Goal: Use online tool/utility: Utilize a website feature to perform a specific function

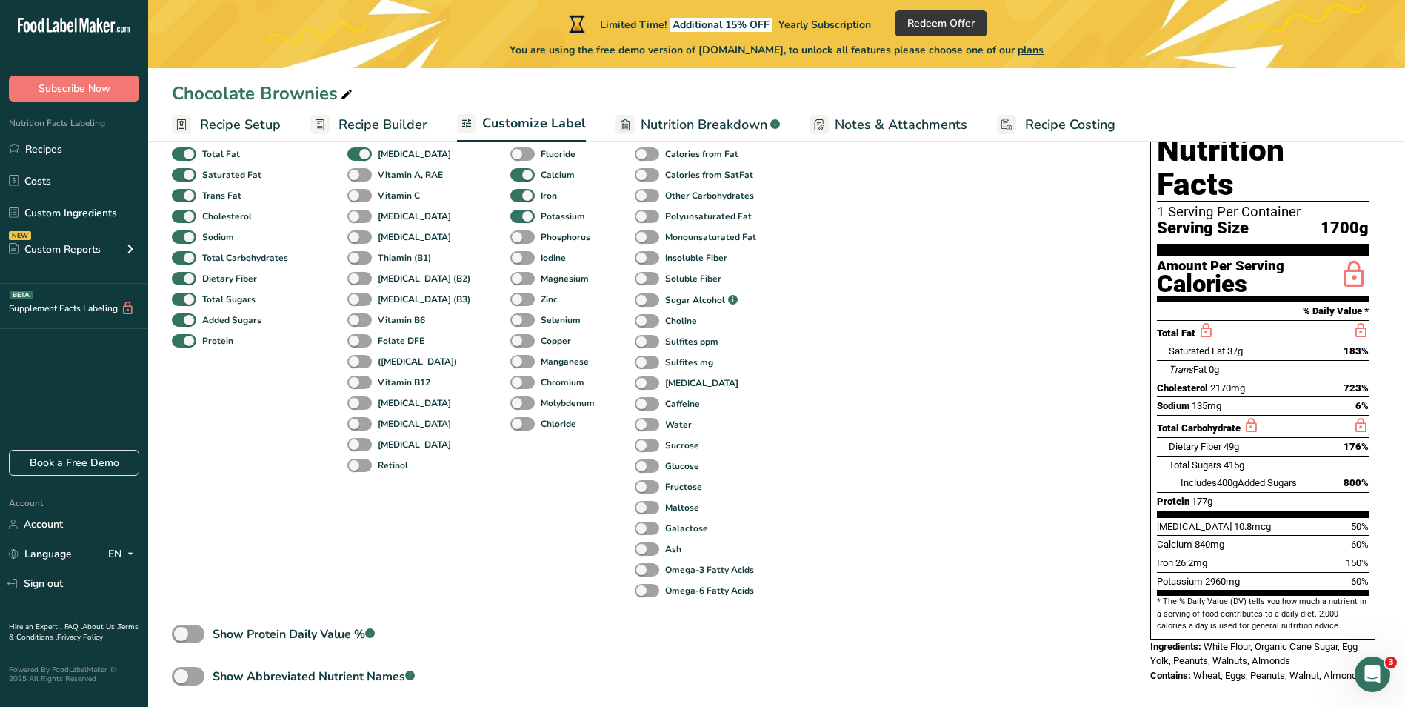
scroll to position [148, 0]
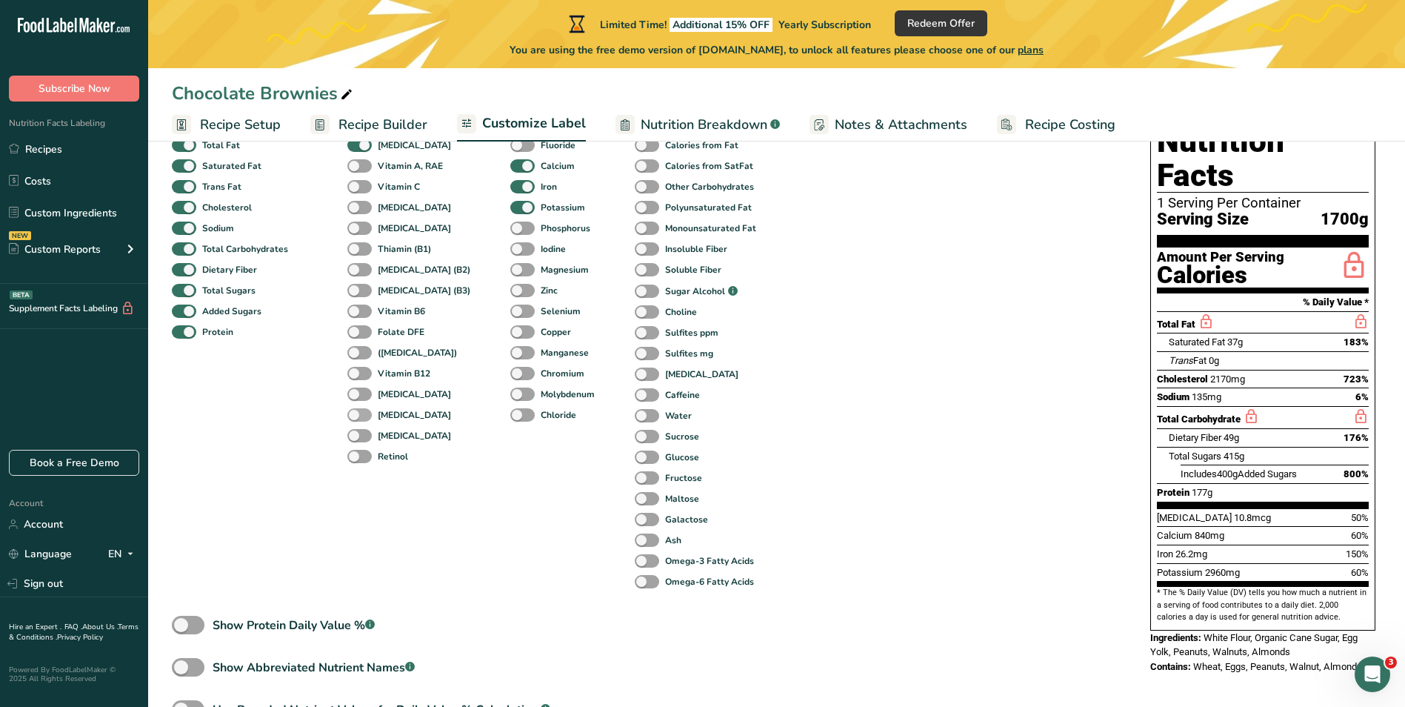
click at [361, 415] on span at bounding box center [359, 415] width 24 height 14
click at [357, 415] on input "[MEDICAL_DATA]" at bounding box center [352, 415] width 10 height 10
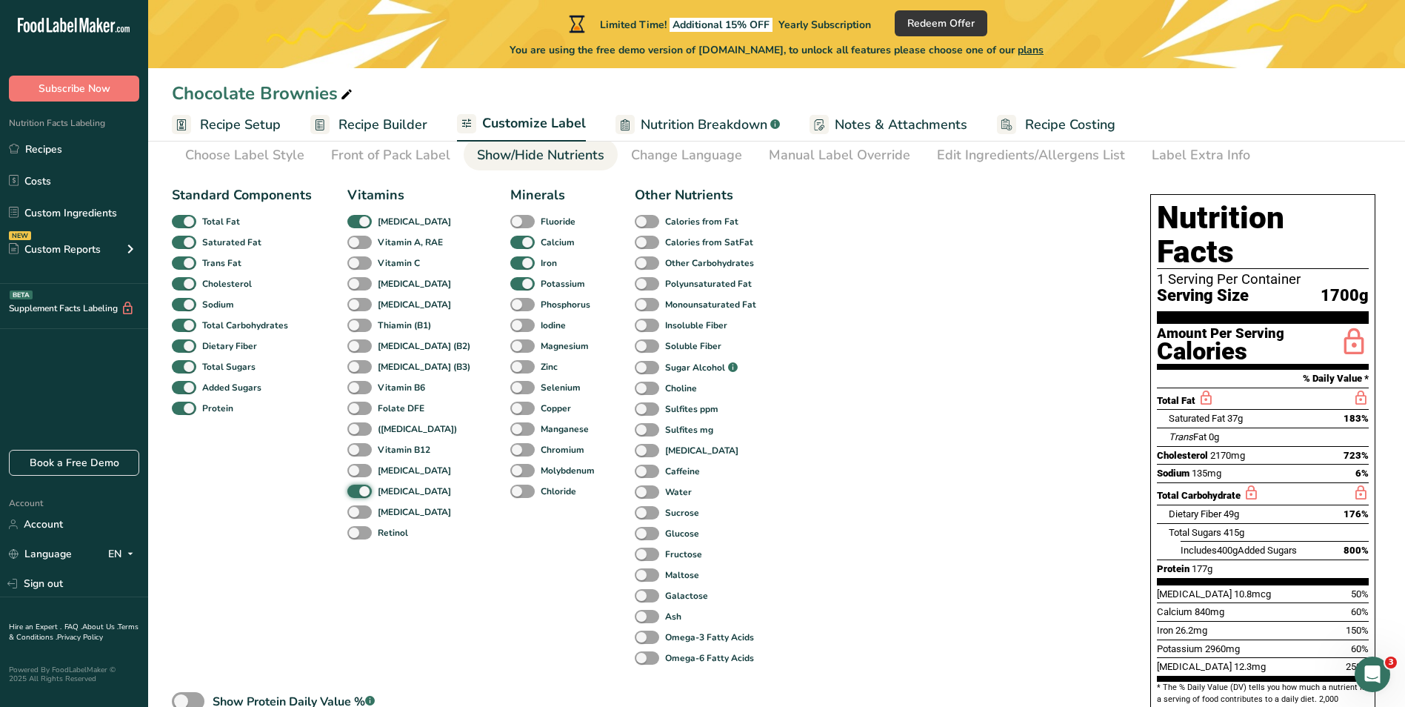
scroll to position [0, 0]
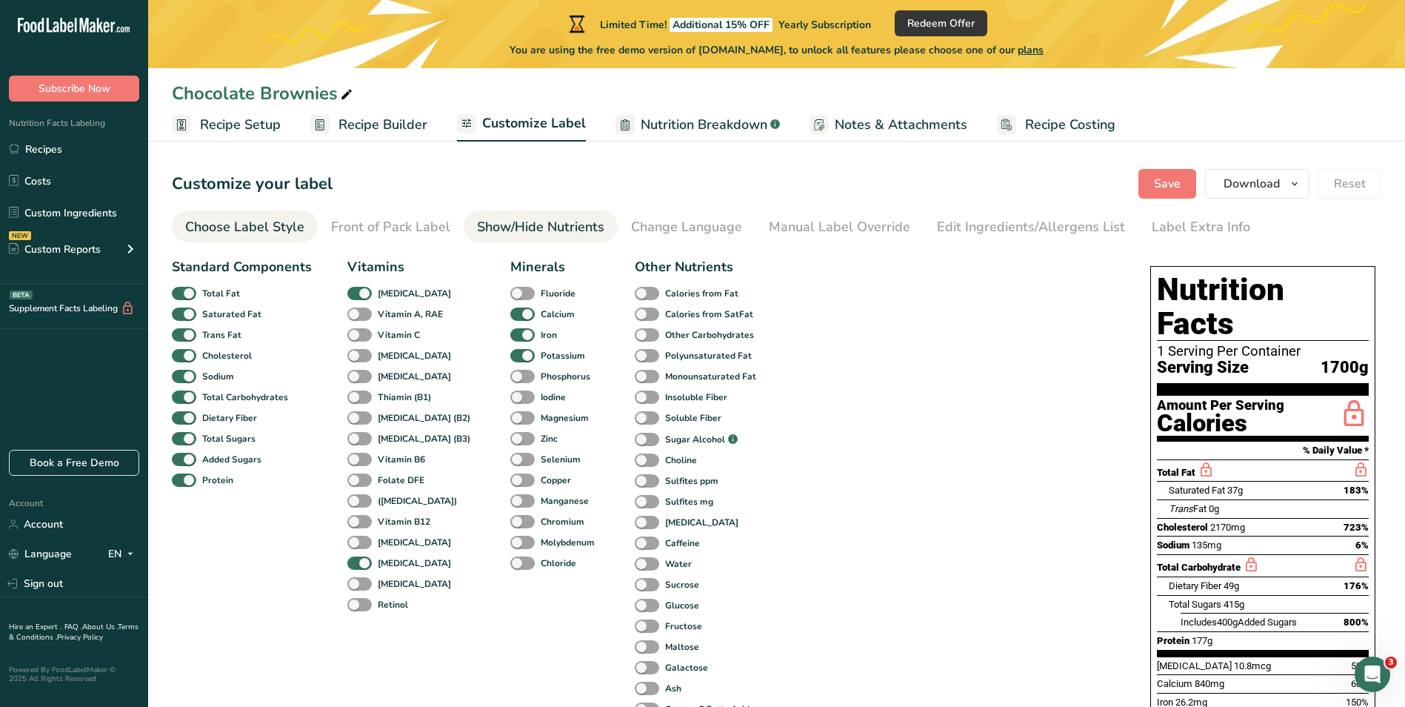
click at [279, 239] on link "Choose Label Style" at bounding box center [244, 226] width 119 height 33
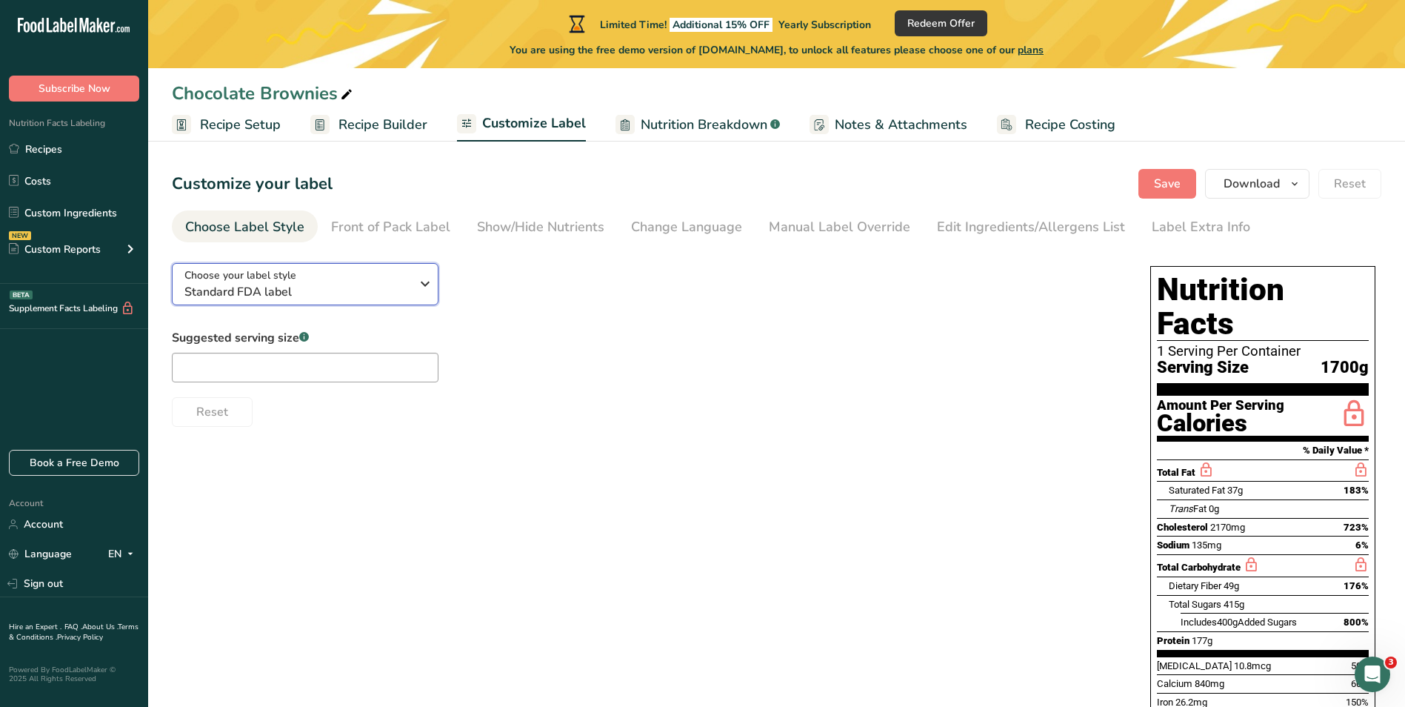
click at [333, 287] on span "Standard FDA label" at bounding box center [297, 292] width 226 height 18
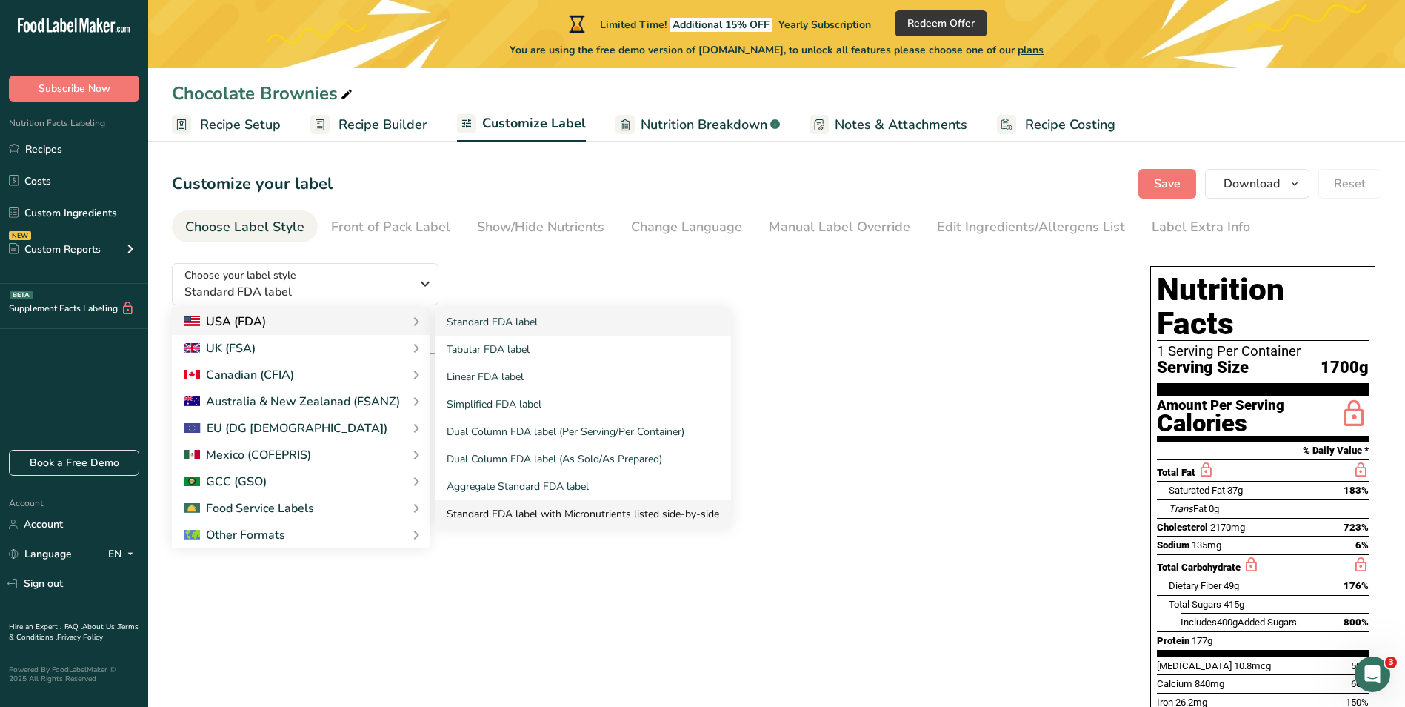
click at [486, 510] on link "Standard FDA label with Micronutrients listed side-by-side" at bounding box center [583, 513] width 296 height 27
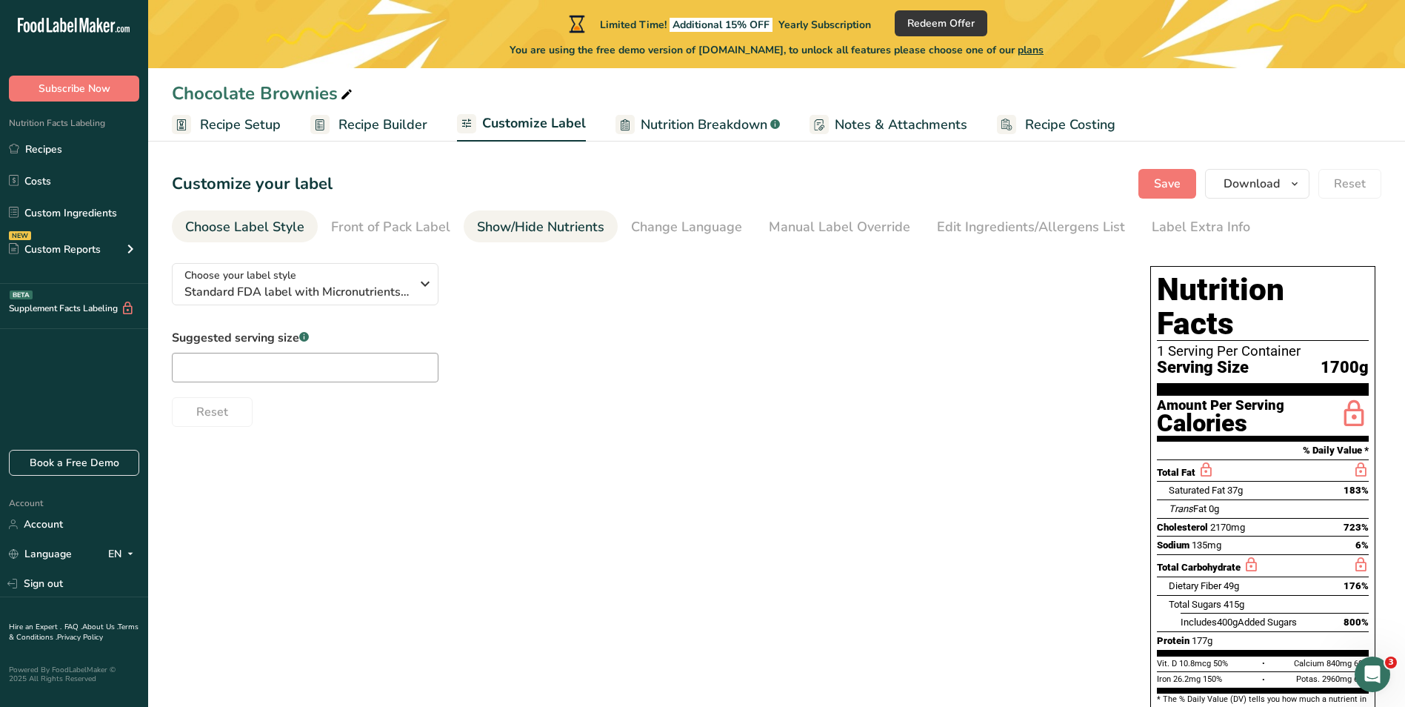
click at [547, 233] on div "Show/Hide Nutrients" at bounding box center [540, 227] width 127 height 20
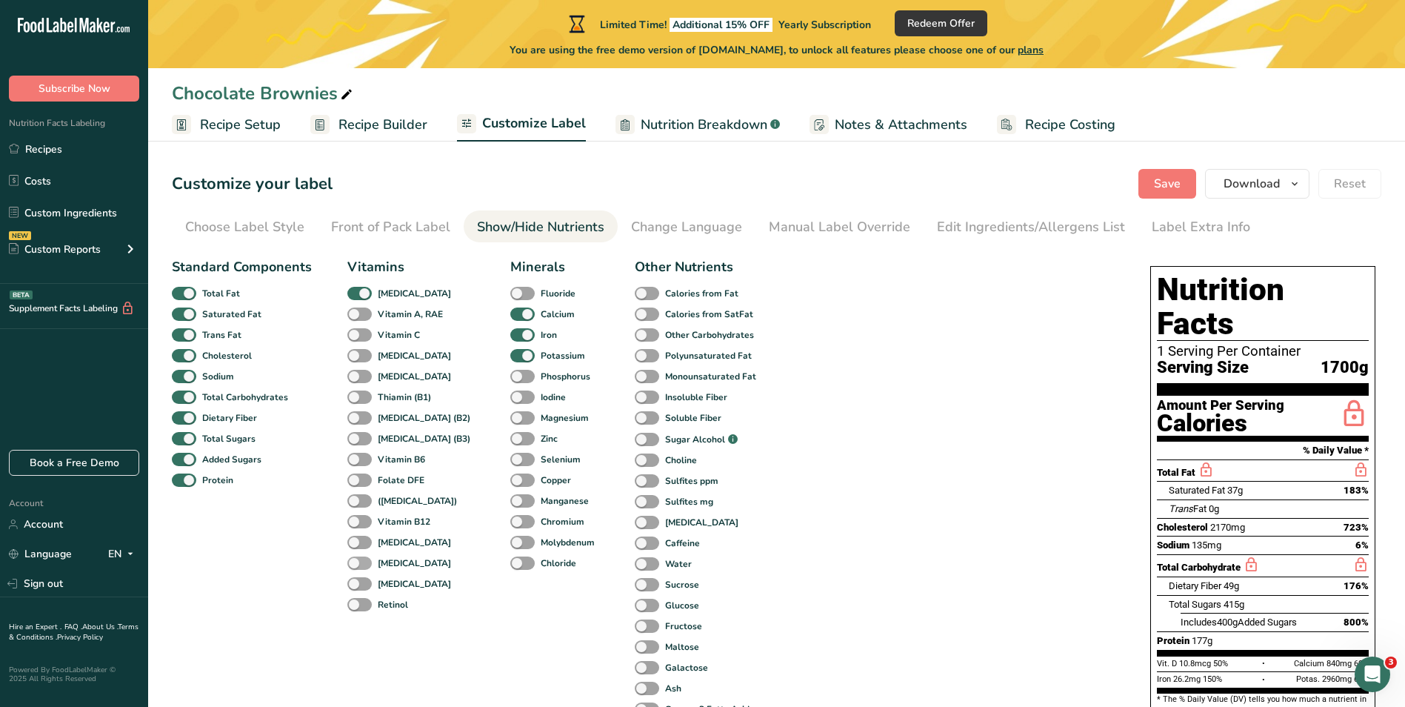
click at [362, 562] on span at bounding box center [359, 563] width 24 height 14
click at [357, 562] on input "[MEDICAL_DATA]" at bounding box center [352, 563] width 10 height 10
checkbox input "true"
click at [510, 376] on span at bounding box center [522, 377] width 24 height 14
click at [510, 376] on input "Phosphorus" at bounding box center [515, 376] width 10 height 10
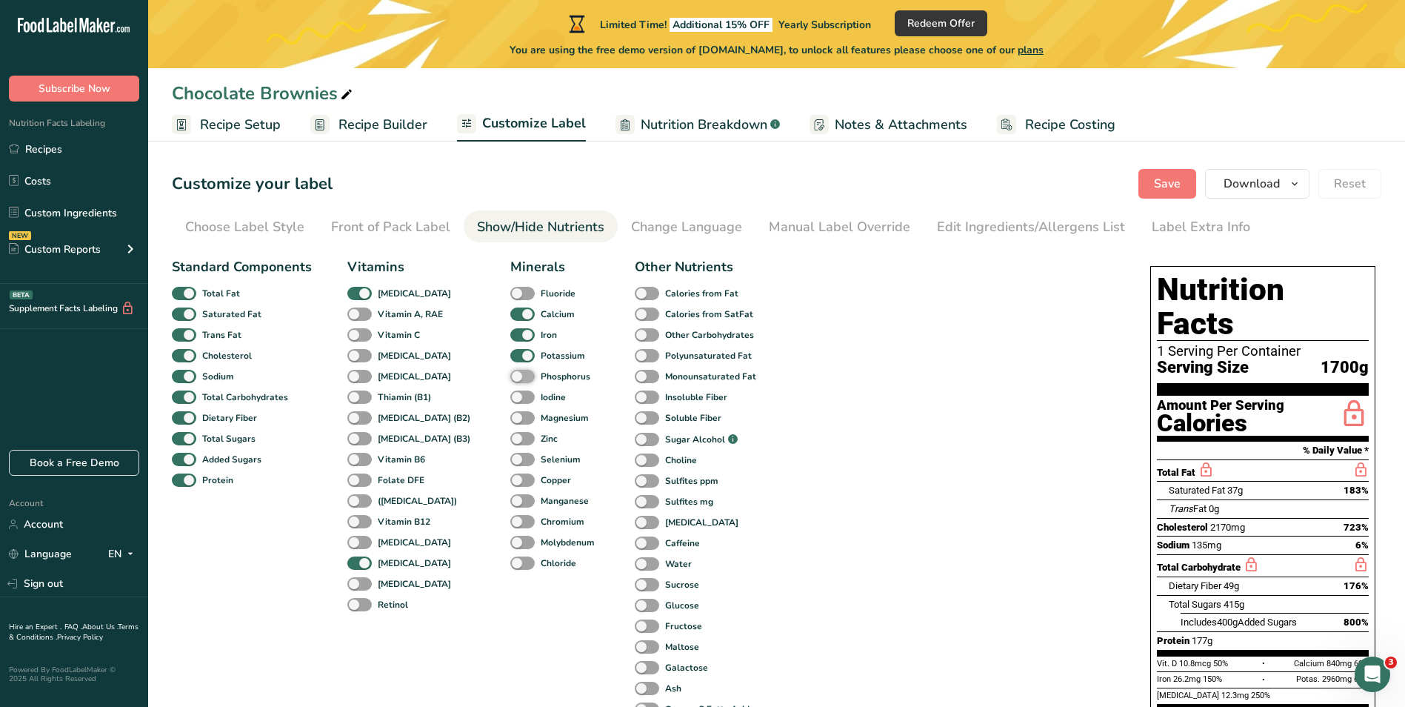
checkbox input "true"
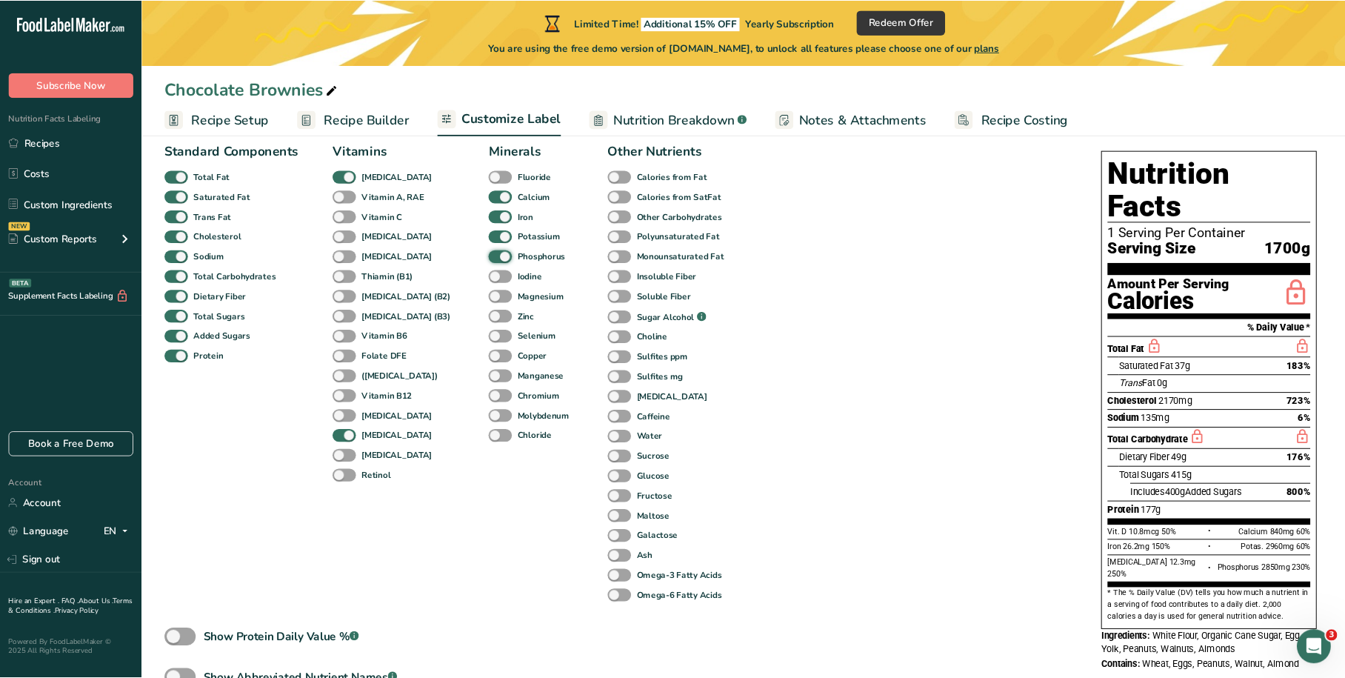
scroll to position [148, 0]
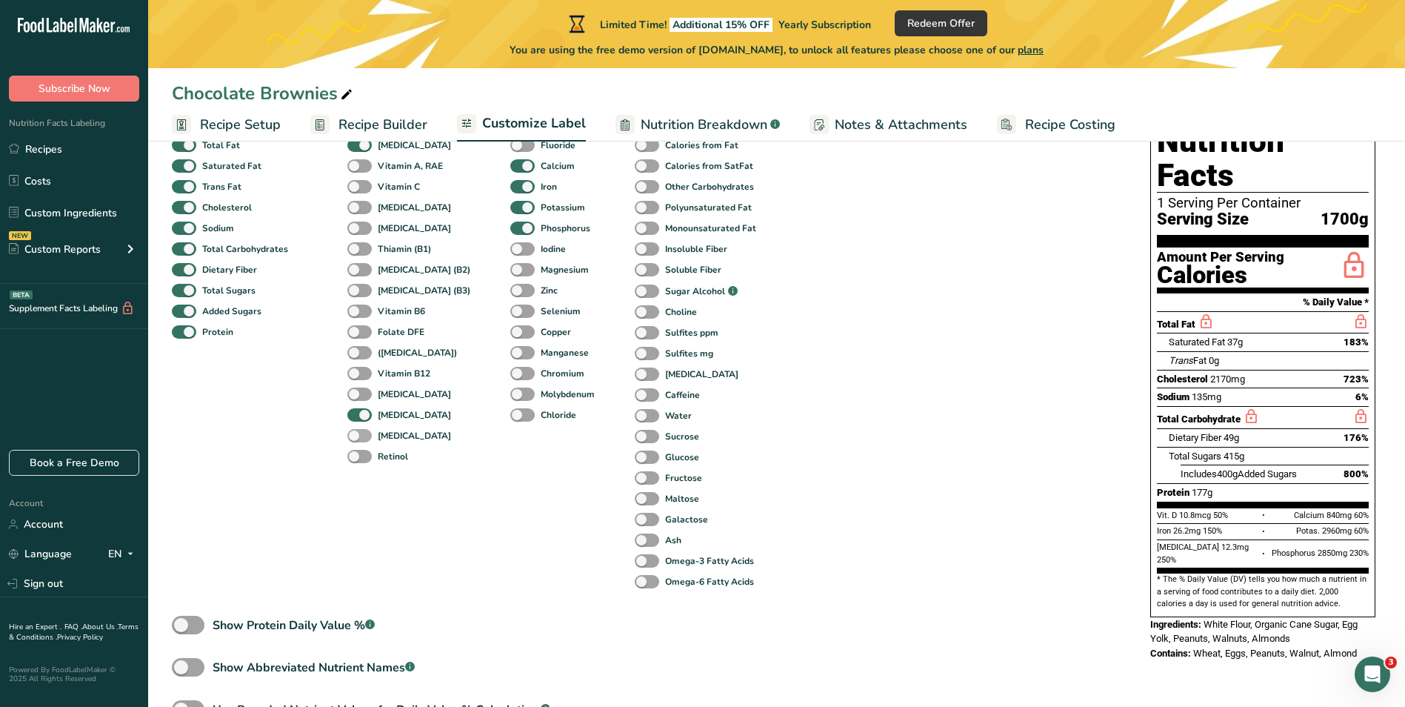
click at [360, 437] on span at bounding box center [359, 436] width 24 height 14
click at [357, 437] on input "[MEDICAL_DATA]" at bounding box center [352, 435] width 10 height 10
checkbox input "true"
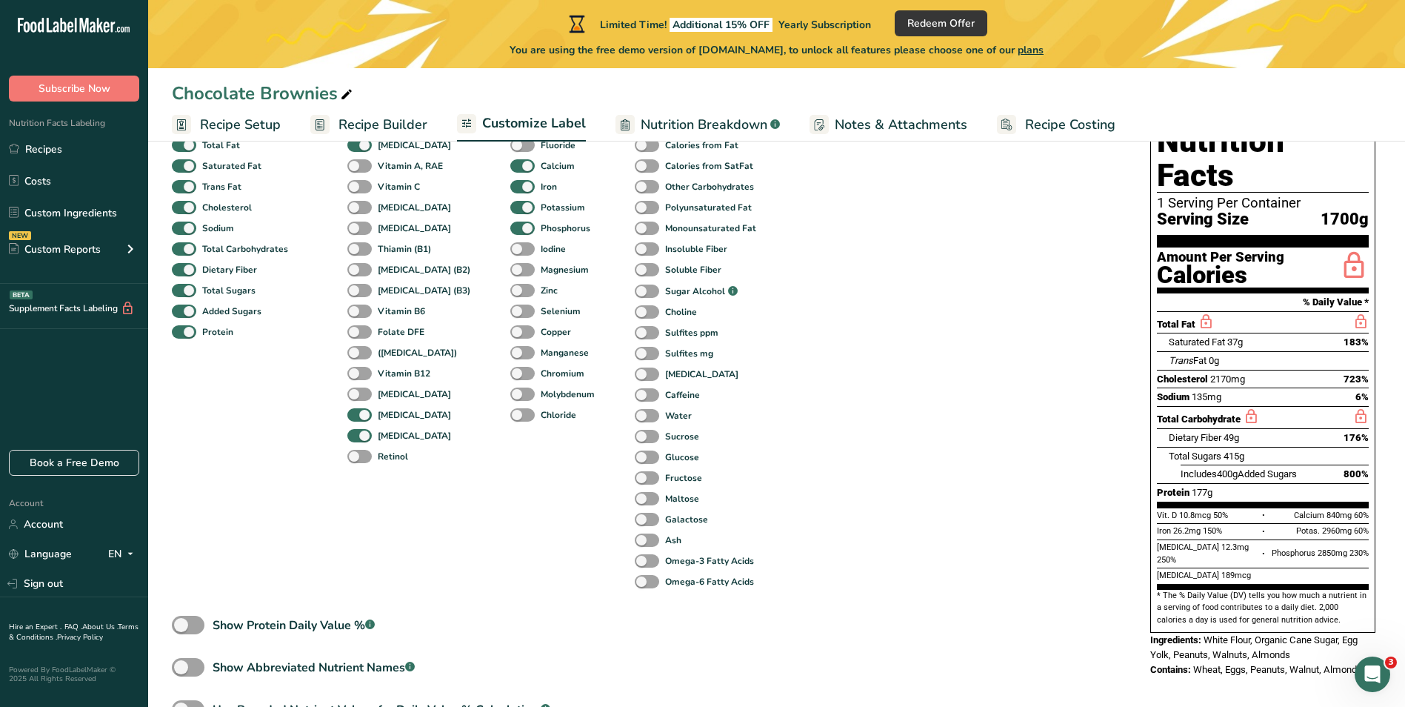
drag, startPoint x: 1157, startPoint y: 514, endPoint x: 1218, endPoint y: 513, distance: 60.8
click at [1218, 542] on span "[MEDICAL_DATA]" at bounding box center [1188, 547] width 62 height 10
copy span "[MEDICAL_DATA]"
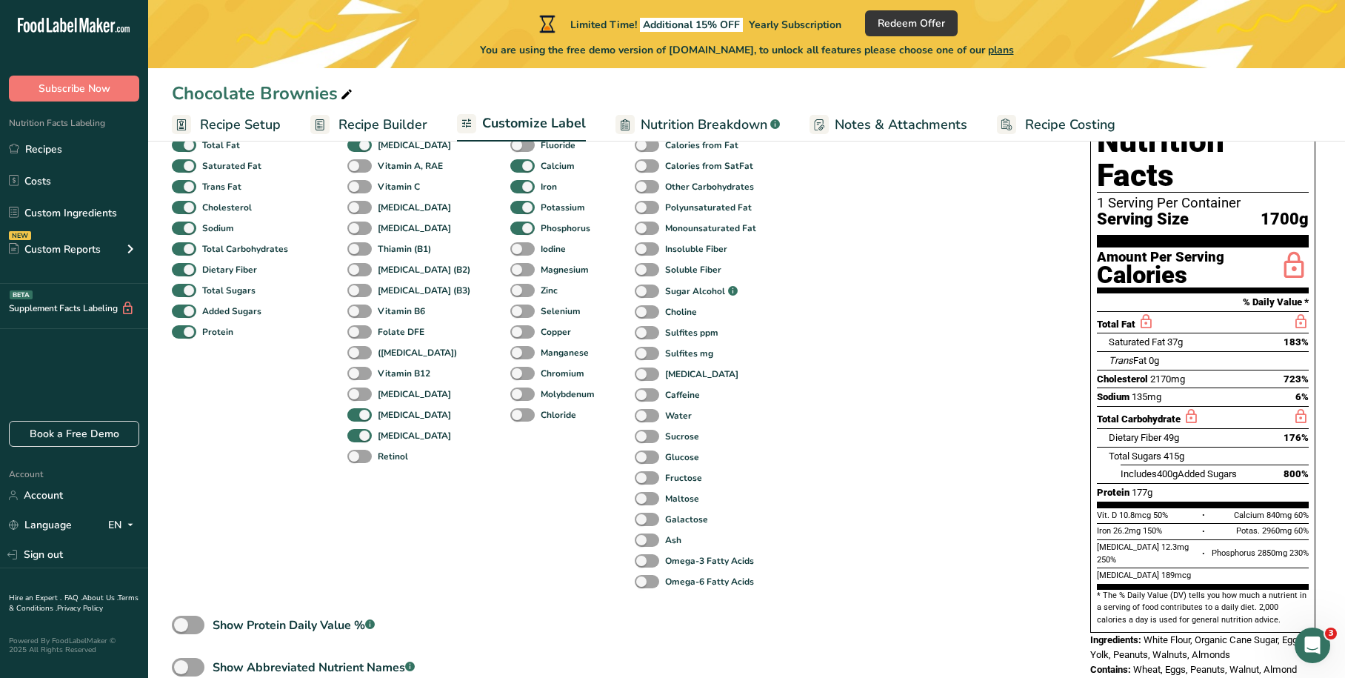
click at [939, 407] on div "Standard Components Total Fat Saturated Fat Trans Fat [MEDICAL_DATA] Sodium Tot…" at bounding box center [616, 434] width 889 height 663
click at [356, 458] on span at bounding box center [359, 457] width 24 height 14
click at [356, 458] on input "Retinol" at bounding box center [352, 456] width 10 height 10
checkbox input "true"
click at [360, 395] on span at bounding box center [359, 394] width 24 height 14
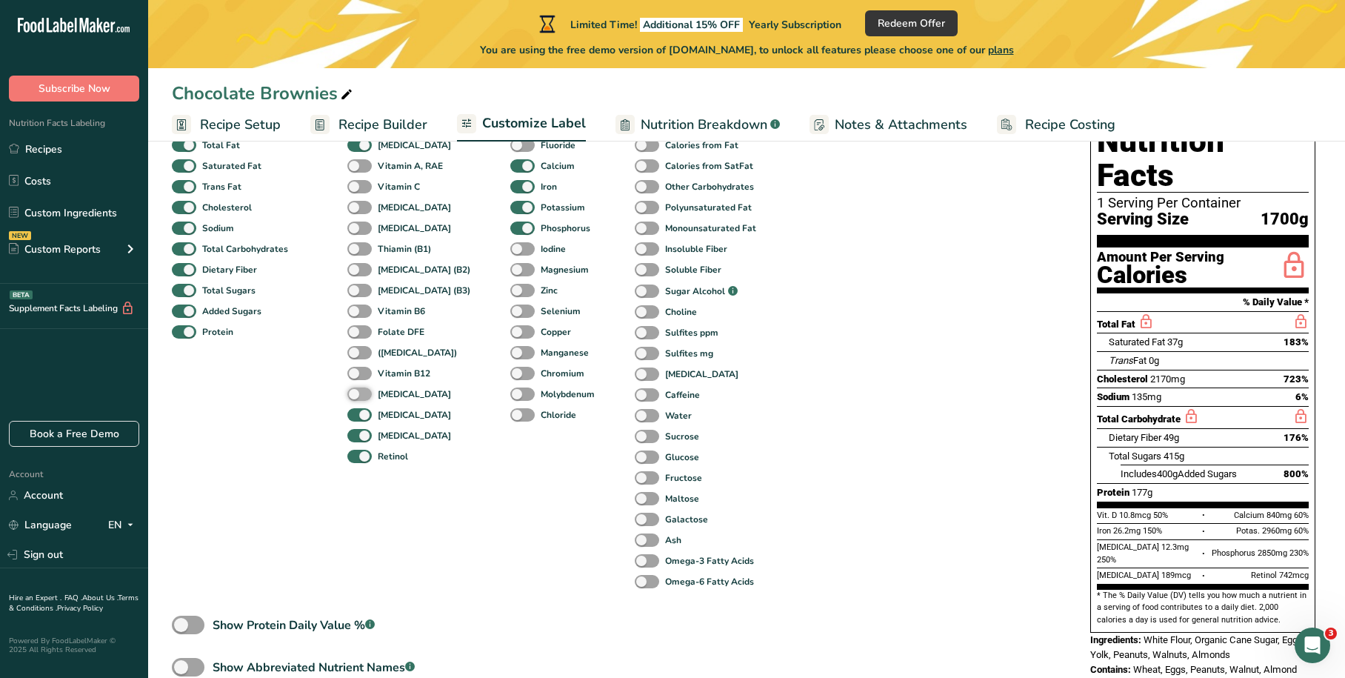
click at [357, 395] on input "[MEDICAL_DATA]" at bounding box center [352, 394] width 10 height 10
checkbox input "true"
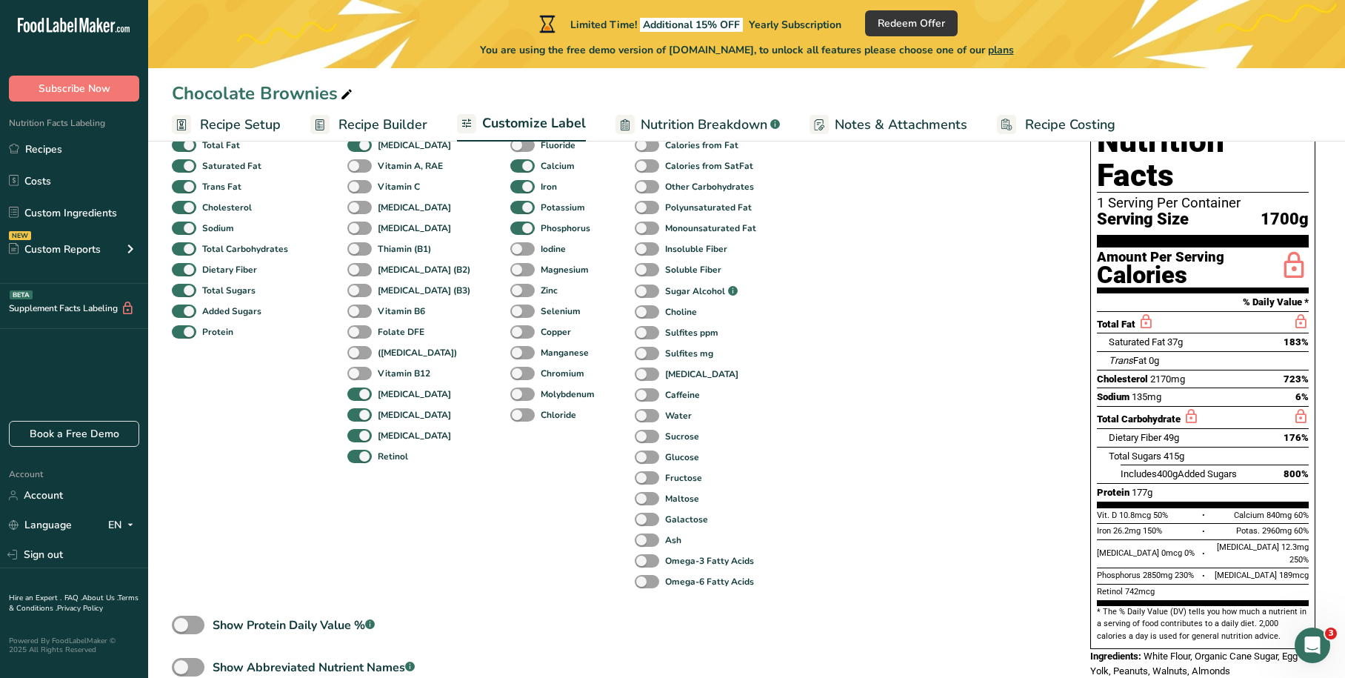
click at [362, 373] on span at bounding box center [359, 374] width 24 height 14
click at [357, 373] on input "Vitamin B12" at bounding box center [352, 373] width 10 height 10
checkbox input "true"
click at [363, 351] on span at bounding box center [359, 353] width 24 height 14
click at [357, 351] on input "([MEDICAL_DATA])" at bounding box center [352, 352] width 10 height 10
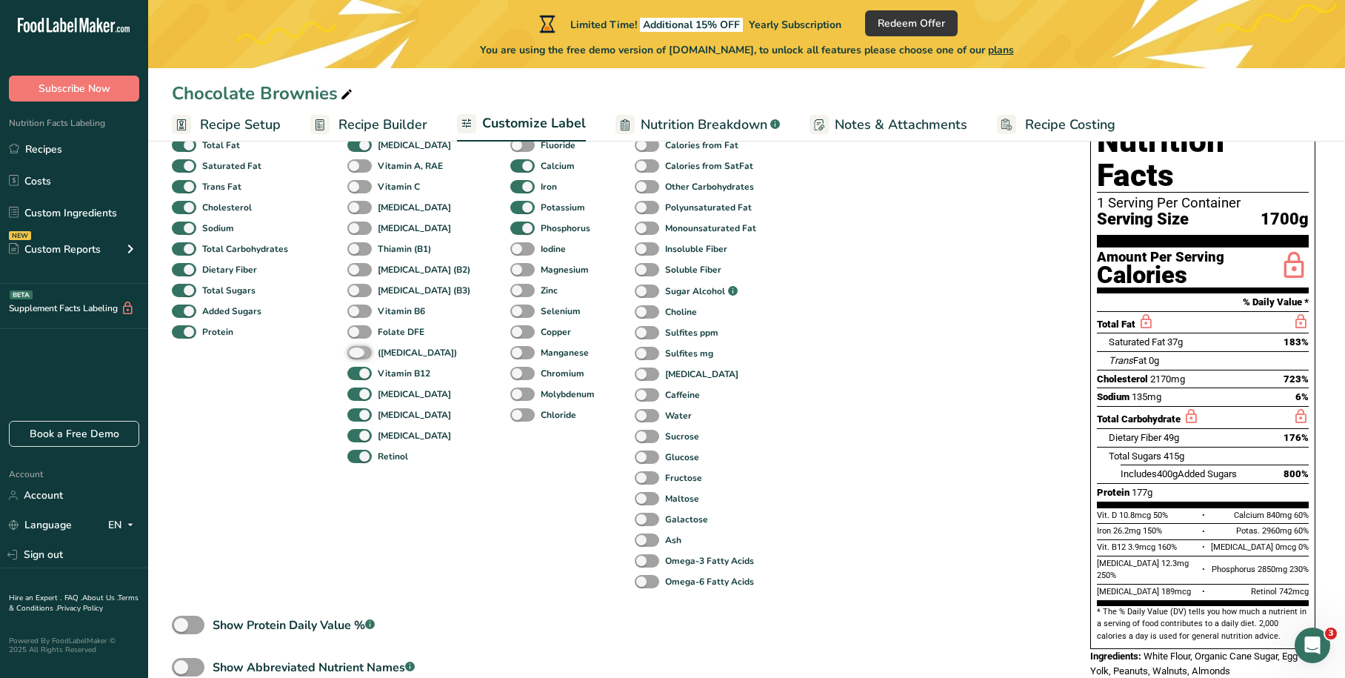
checkbox input "true"
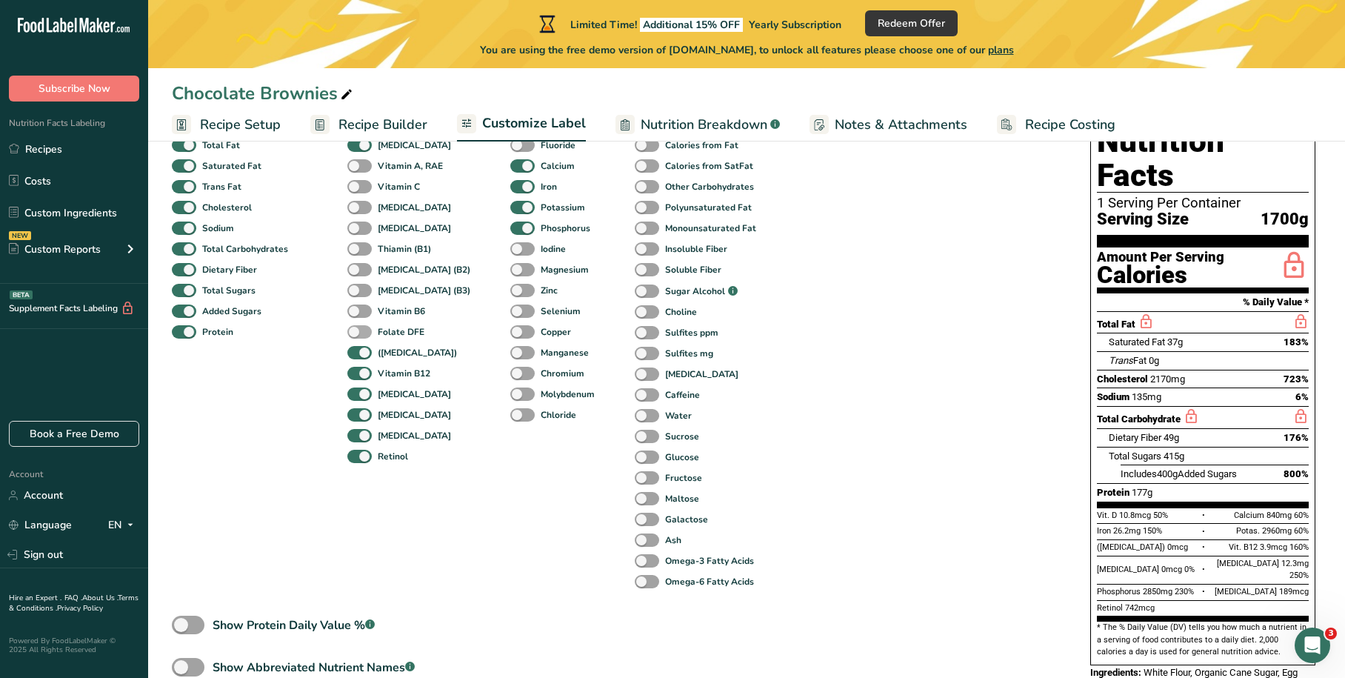
click at [363, 333] on span at bounding box center [359, 332] width 24 height 14
click at [357, 333] on input "Folate DFE" at bounding box center [352, 332] width 10 height 10
checkbox input "true"
click at [365, 307] on span at bounding box center [359, 311] width 24 height 14
click at [357, 307] on input "Vitamin B6" at bounding box center [352, 311] width 10 height 10
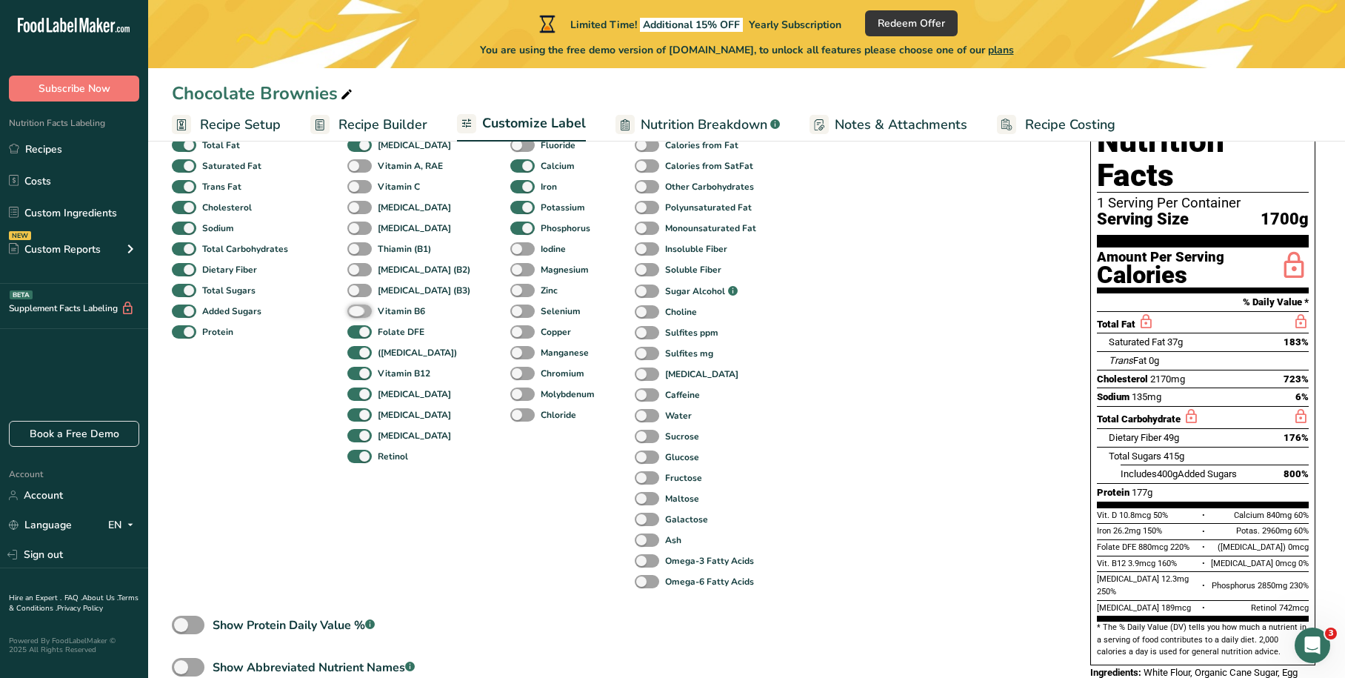
checkbox input "true"
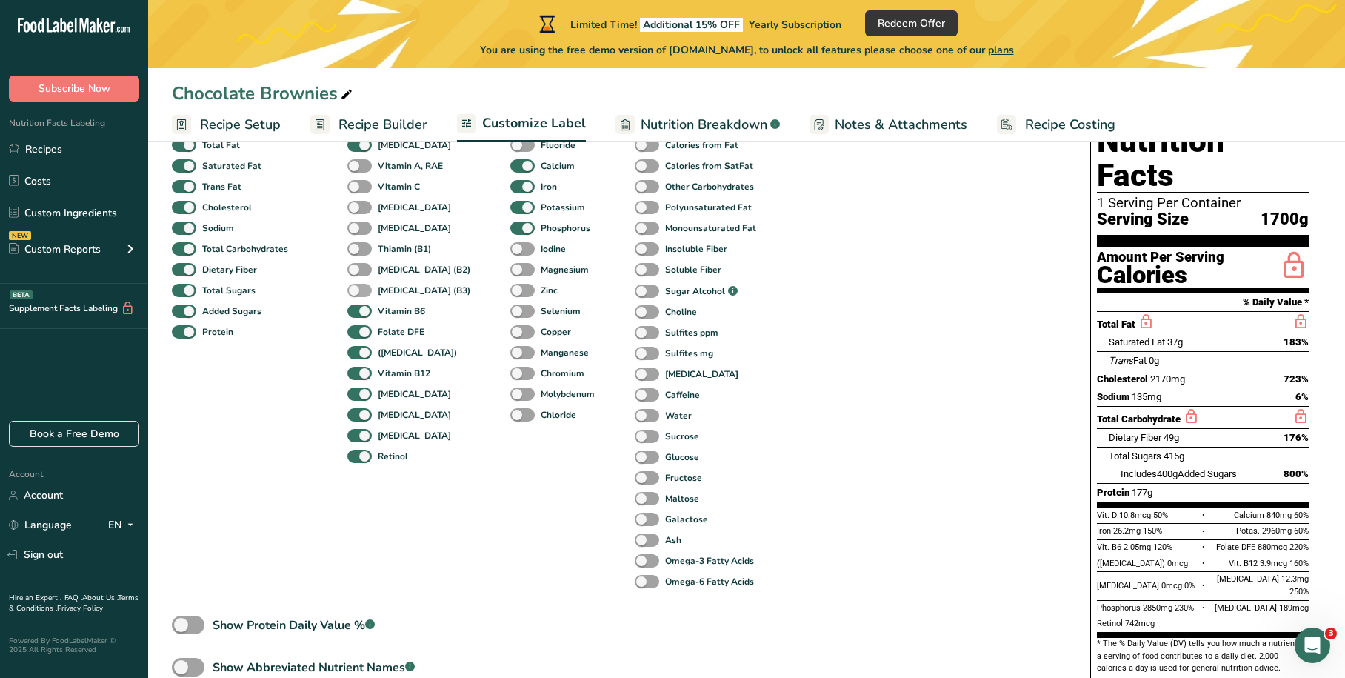
click at [367, 291] on span at bounding box center [359, 291] width 24 height 14
click at [357, 291] on input "[MEDICAL_DATA] (B3)" at bounding box center [352, 290] width 10 height 10
checkbox input "true"
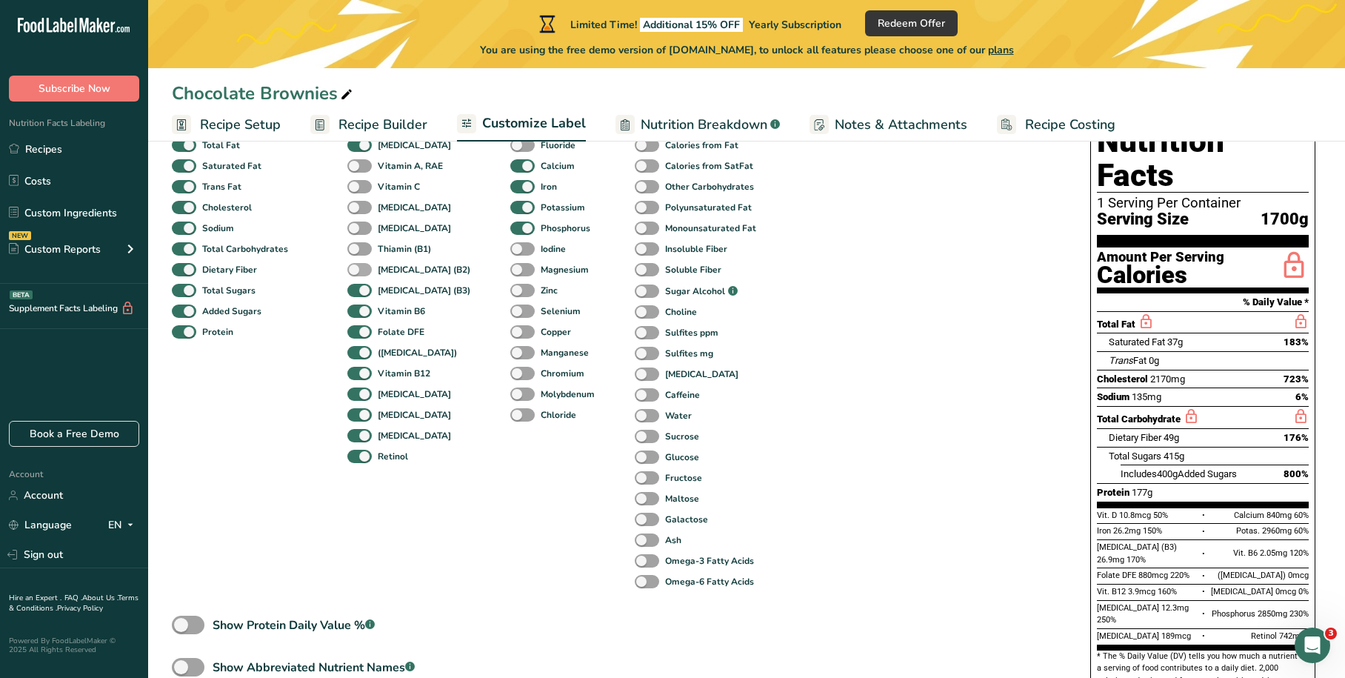
click at [367, 266] on span at bounding box center [359, 270] width 24 height 14
click at [357, 266] on input "[MEDICAL_DATA] (B2)" at bounding box center [352, 269] width 10 height 10
checkbox input "true"
click at [364, 250] on span at bounding box center [359, 249] width 24 height 14
click at [357, 250] on input "Thiamin (B1)" at bounding box center [352, 249] width 10 height 10
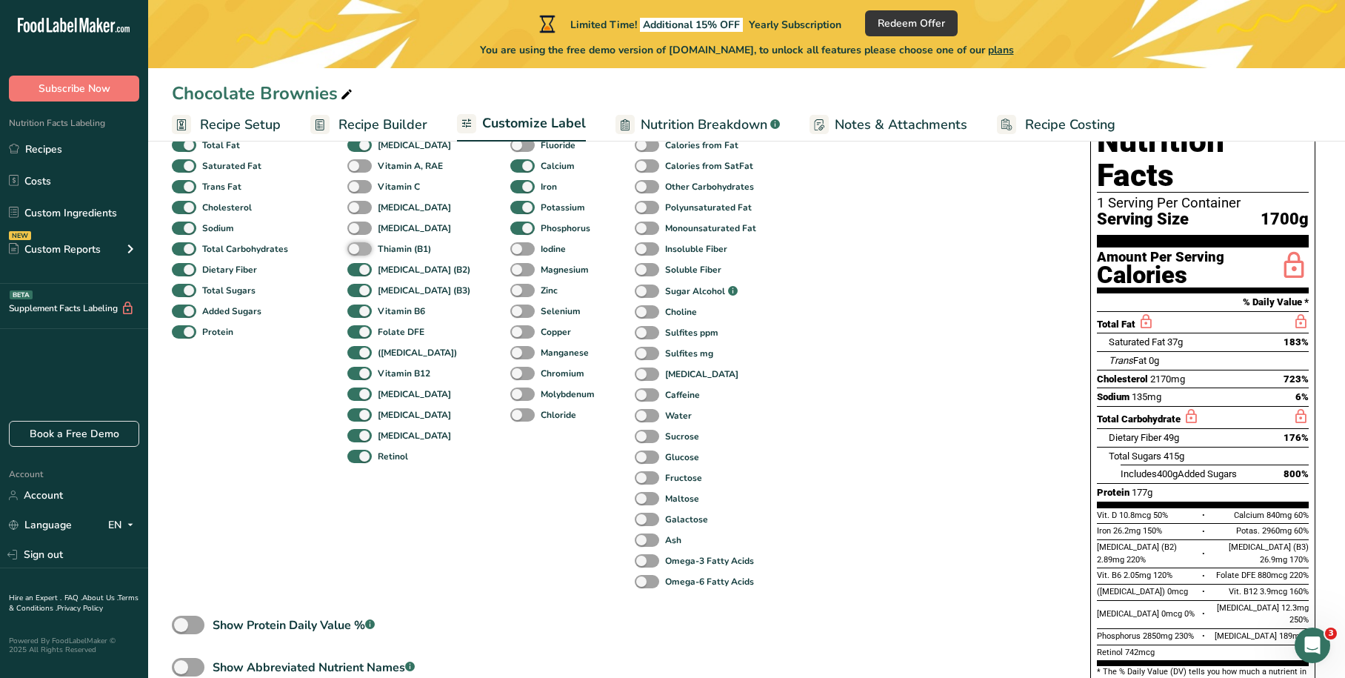
checkbox input "true"
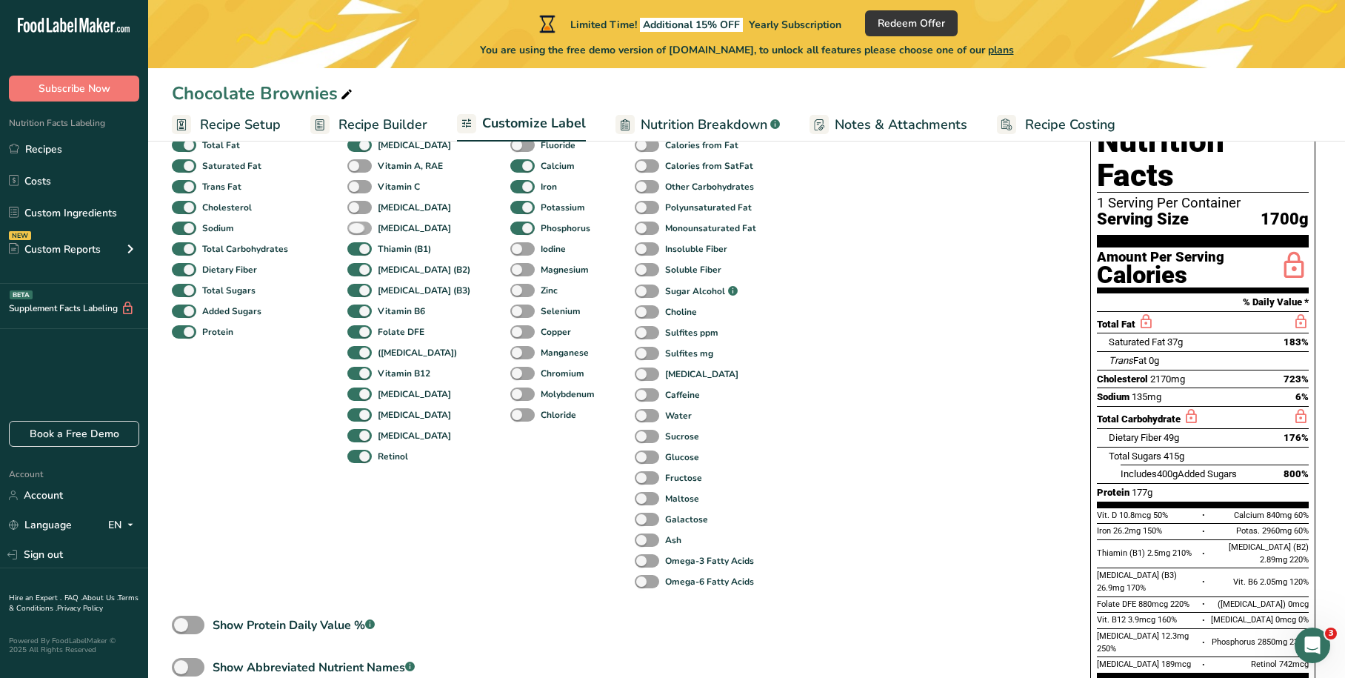
click at [362, 233] on span at bounding box center [359, 228] width 24 height 14
click at [357, 233] on input "[MEDICAL_DATA]" at bounding box center [352, 228] width 10 height 10
checkbox input "true"
click at [367, 203] on span at bounding box center [359, 208] width 24 height 14
click at [357, 203] on input "[MEDICAL_DATA]" at bounding box center [352, 207] width 10 height 10
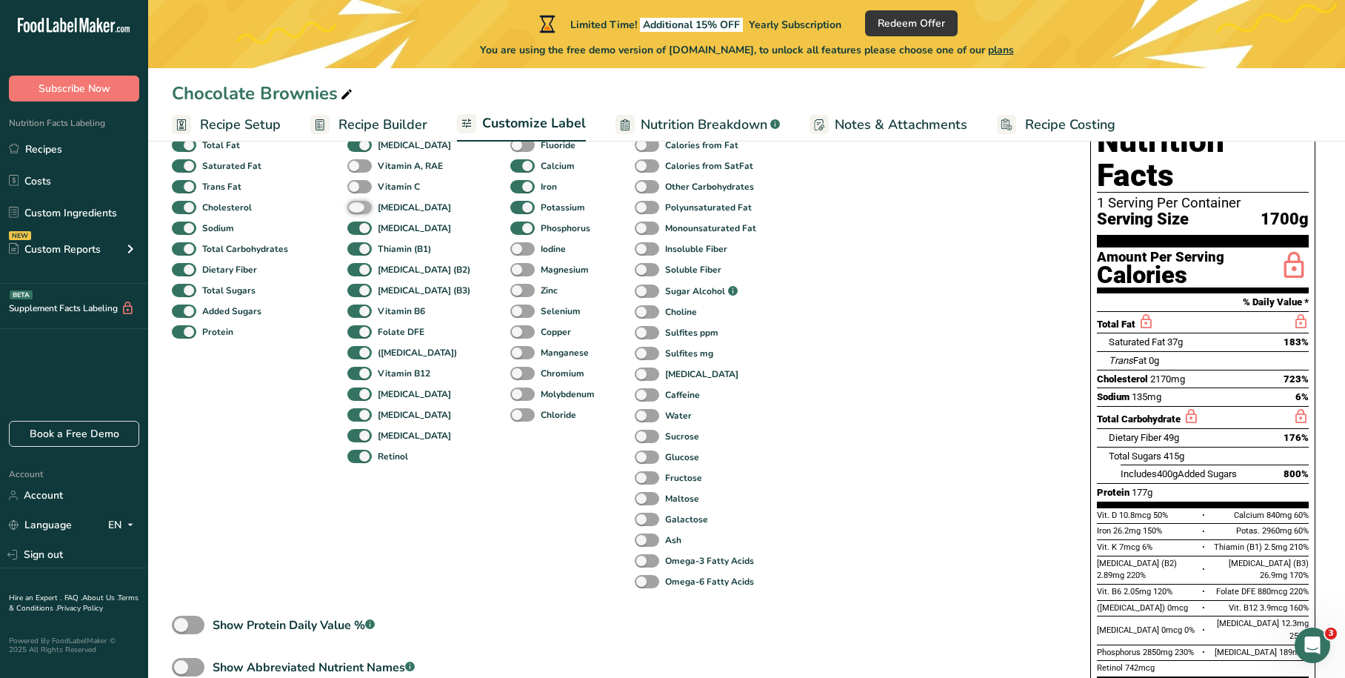
checkbox input "true"
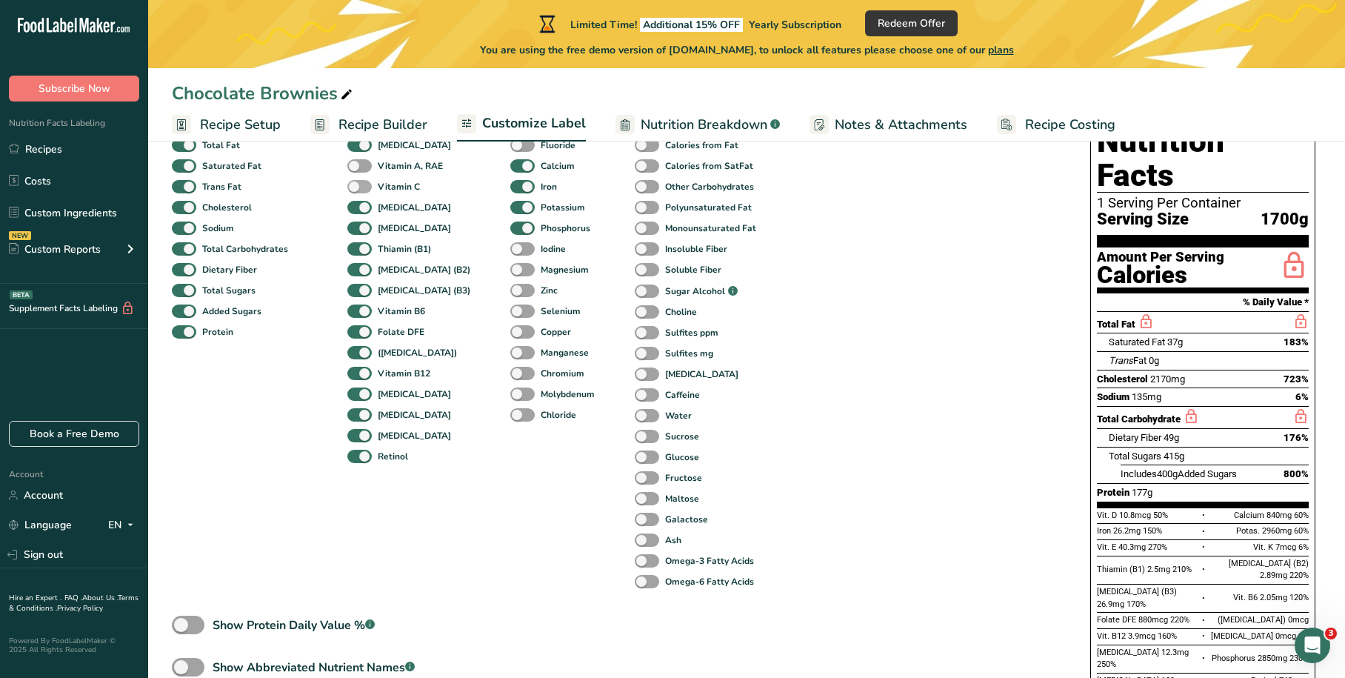
click at [367, 187] on span at bounding box center [359, 187] width 24 height 14
click at [357, 187] on input "Vitamin C" at bounding box center [352, 186] width 10 height 10
checkbox input "true"
click at [365, 165] on span at bounding box center [359, 166] width 24 height 14
click at [357, 165] on input "Vitamin A, RAE" at bounding box center [352, 166] width 10 height 10
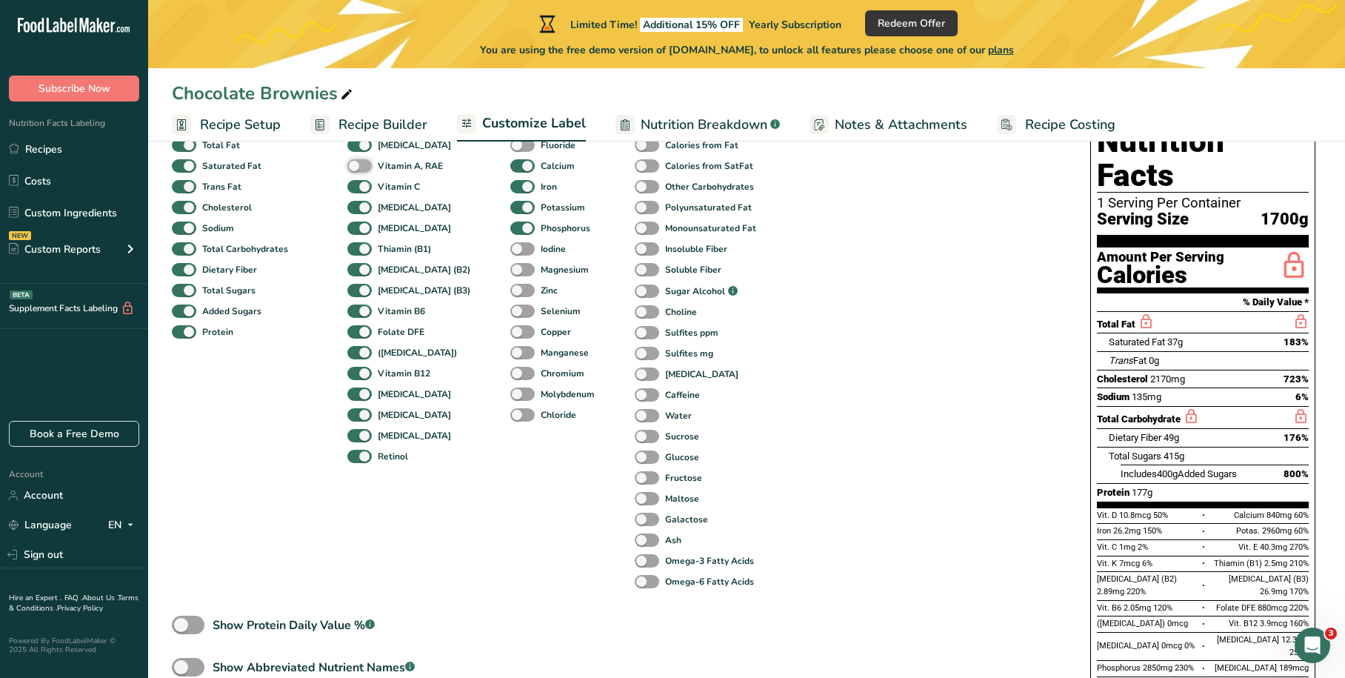
checkbox input "true"
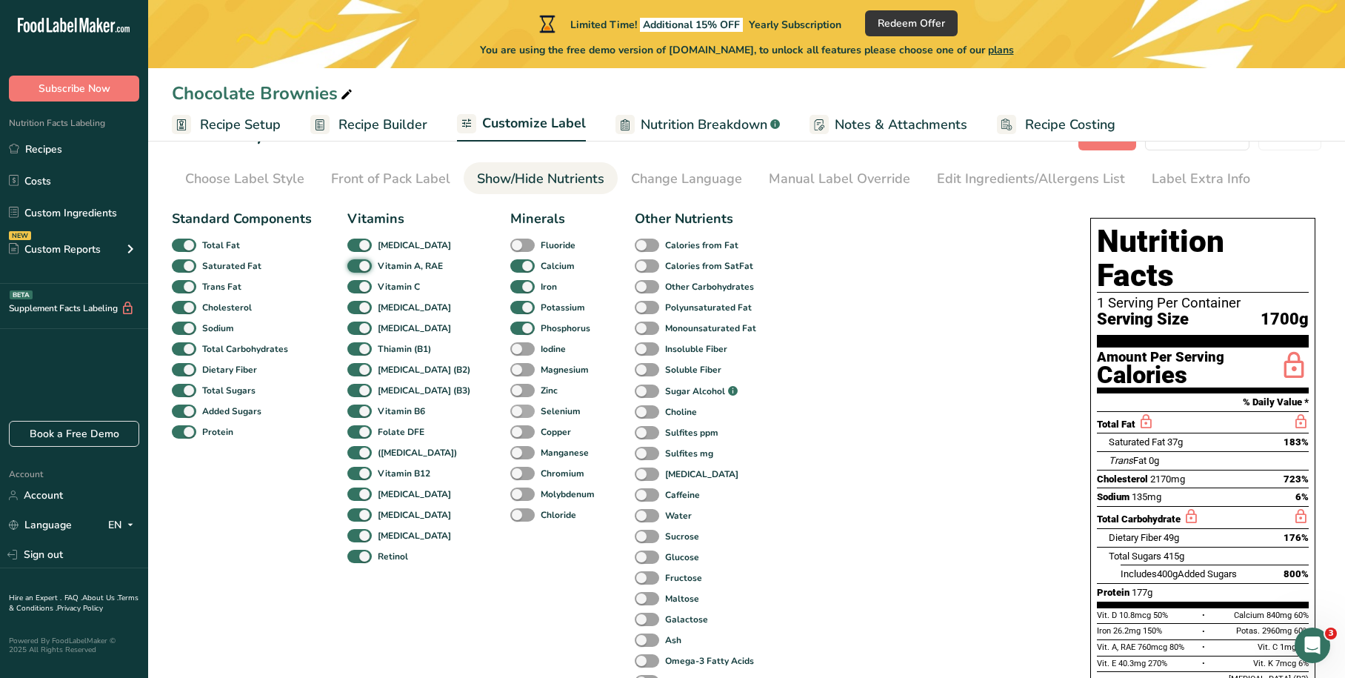
scroll to position [74, 0]
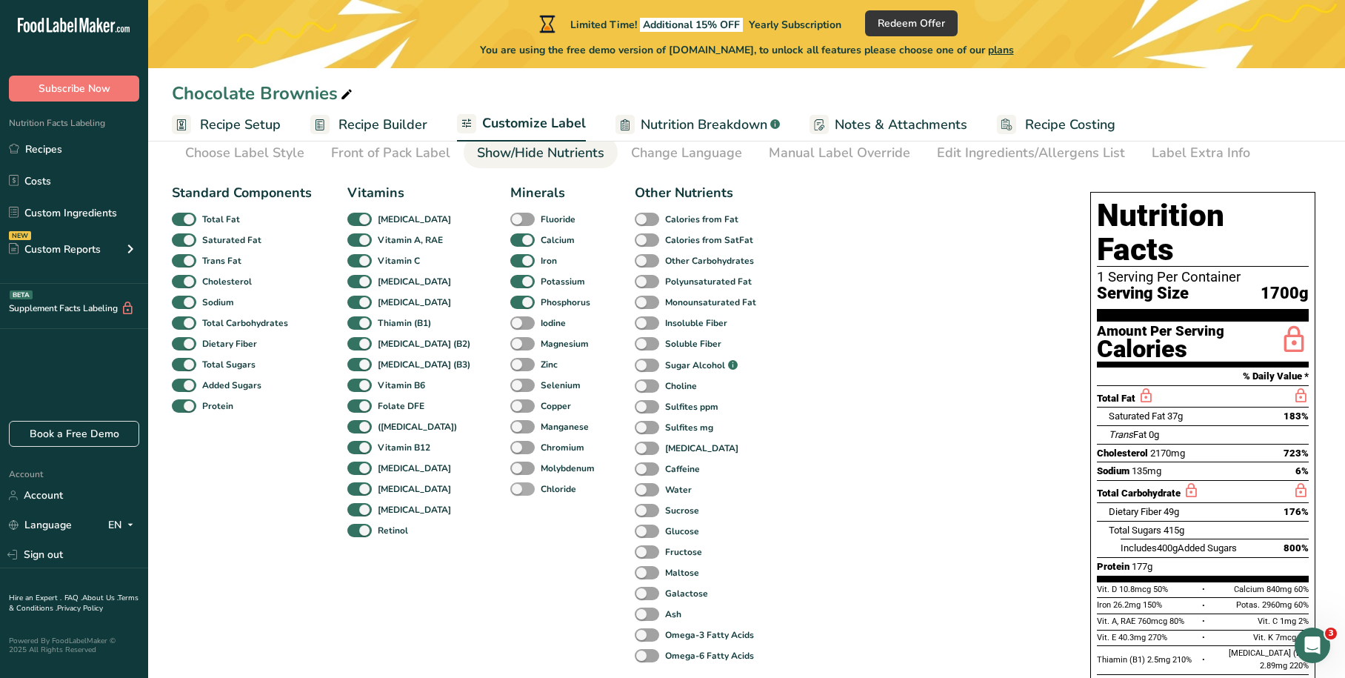
click at [510, 488] on span at bounding box center [522, 489] width 24 height 14
click at [510, 488] on input "Chloride" at bounding box center [515, 489] width 10 height 10
checkbox input "true"
click at [510, 463] on span at bounding box center [522, 469] width 24 height 14
click at [510, 463] on input "Molybdenum" at bounding box center [515, 468] width 10 height 10
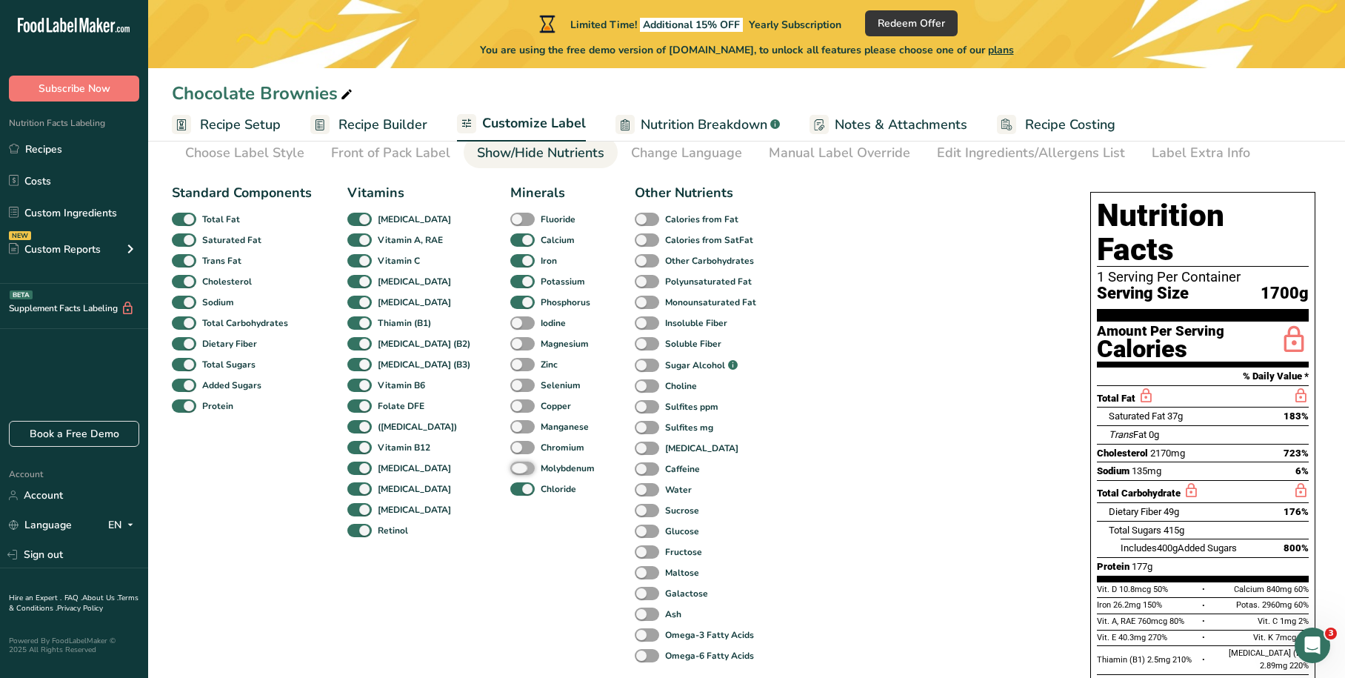
checkbox input "true"
click at [510, 435] on div "Manganese" at bounding box center [521, 426] width 22 height 21
drag, startPoint x: 500, startPoint y: 442, endPoint x: 501, endPoint y: 435, distance: 7.4
click at [510, 444] on span at bounding box center [522, 448] width 24 height 14
click at [510, 444] on input "Chromium" at bounding box center [515, 447] width 10 height 10
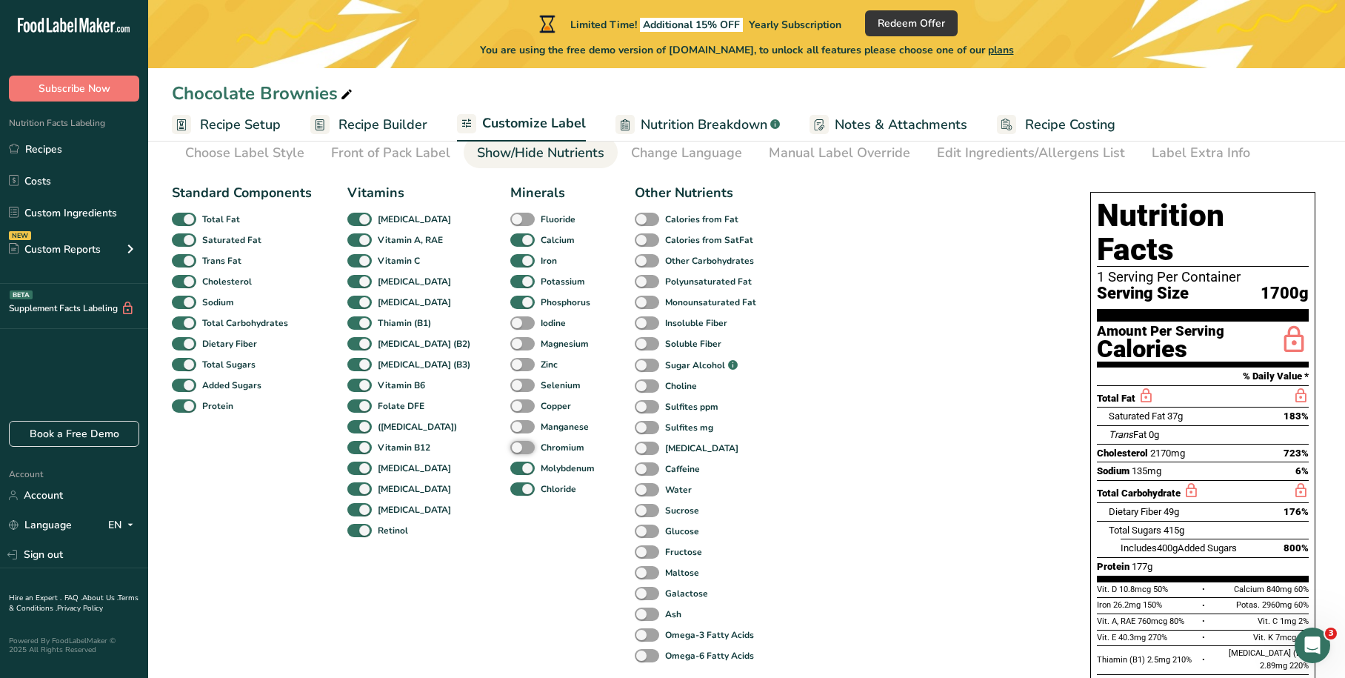
checkbox input "true"
click at [510, 419] on div "Minerals Fluoride Calcium Iron Potassium Phosphorus Iodine Magnesium Zinc Selen…" at bounding box center [554, 424] width 89 height 483
click at [510, 422] on span at bounding box center [522, 427] width 24 height 14
click at [510, 422] on input "Manganese" at bounding box center [515, 427] width 10 height 10
checkbox input "true"
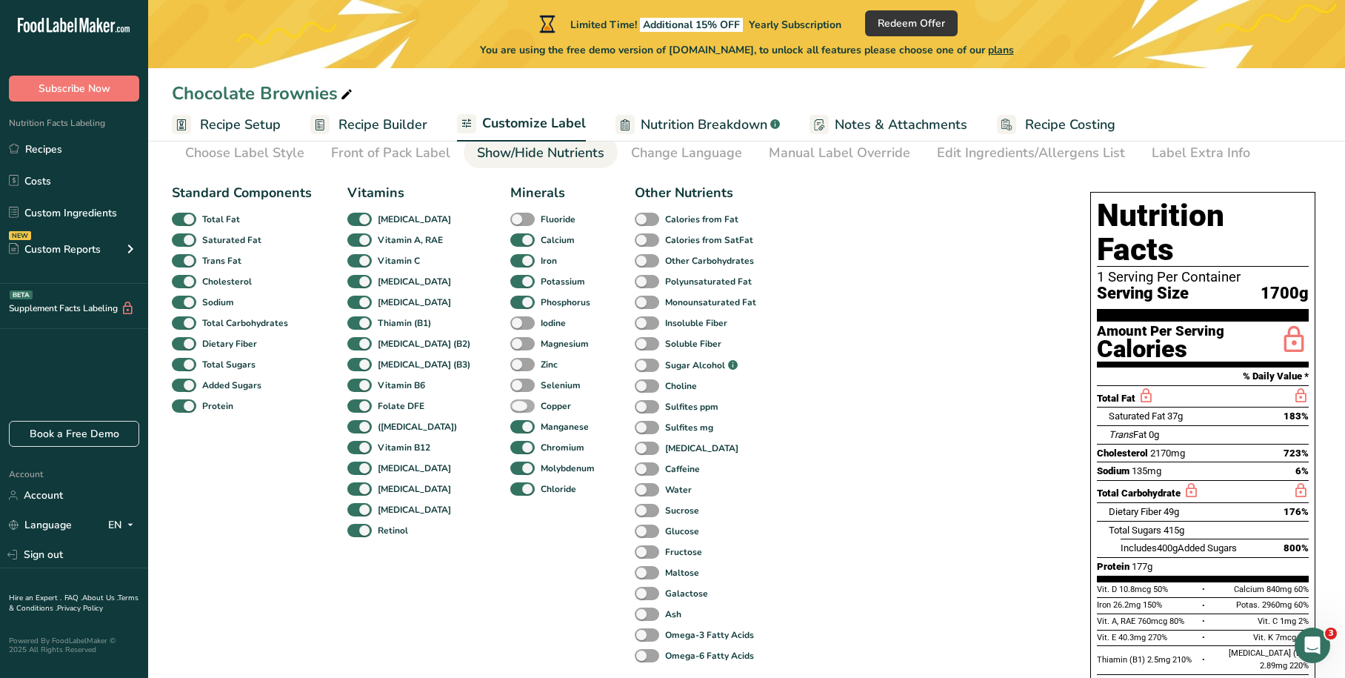
click at [510, 406] on span at bounding box center [522, 406] width 24 height 14
click at [510, 406] on input "Copper" at bounding box center [515, 406] width 10 height 10
checkbox input "true"
click at [510, 385] on span at bounding box center [522, 386] width 24 height 14
click at [510, 385] on input "Selenium" at bounding box center [515, 385] width 10 height 10
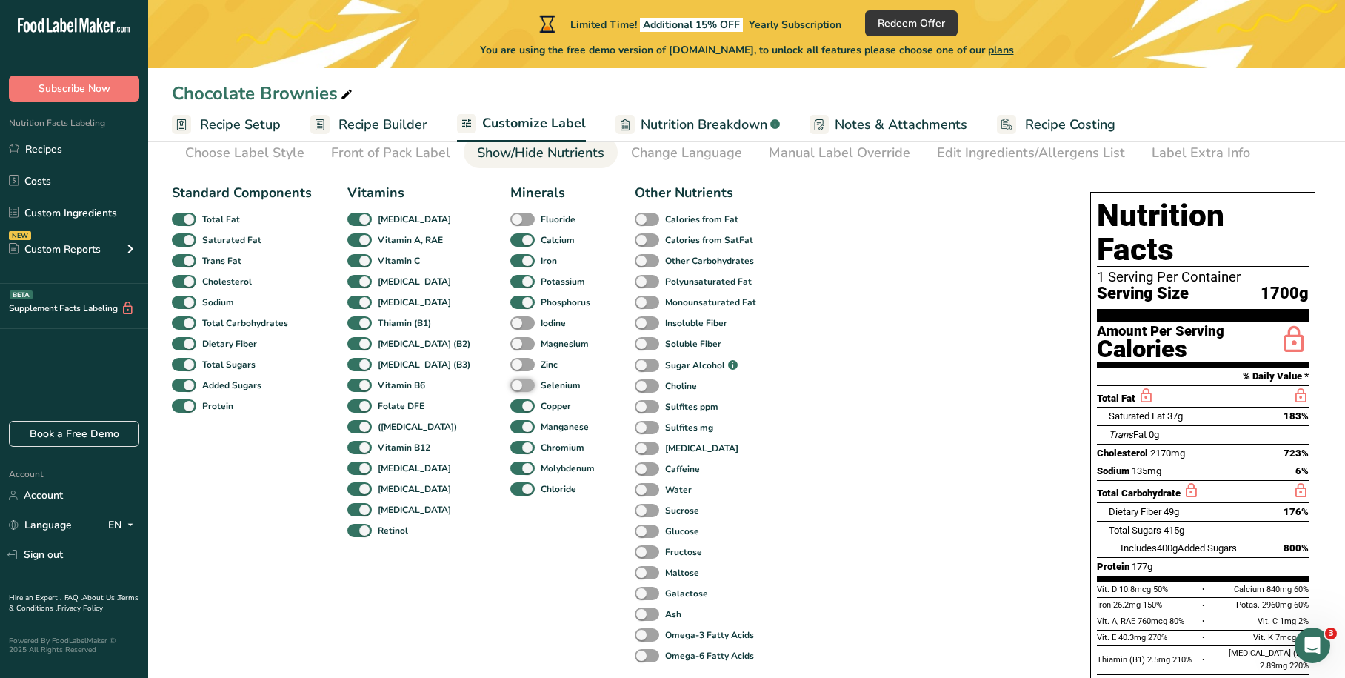
checkbox input "true"
click at [510, 359] on span at bounding box center [522, 365] width 24 height 14
click at [510, 359] on input "Zinc" at bounding box center [515, 364] width 10 height 10
checkbox input "true"
click at [510, 342] on span at bounding box center [522, 344] width 24 height 14
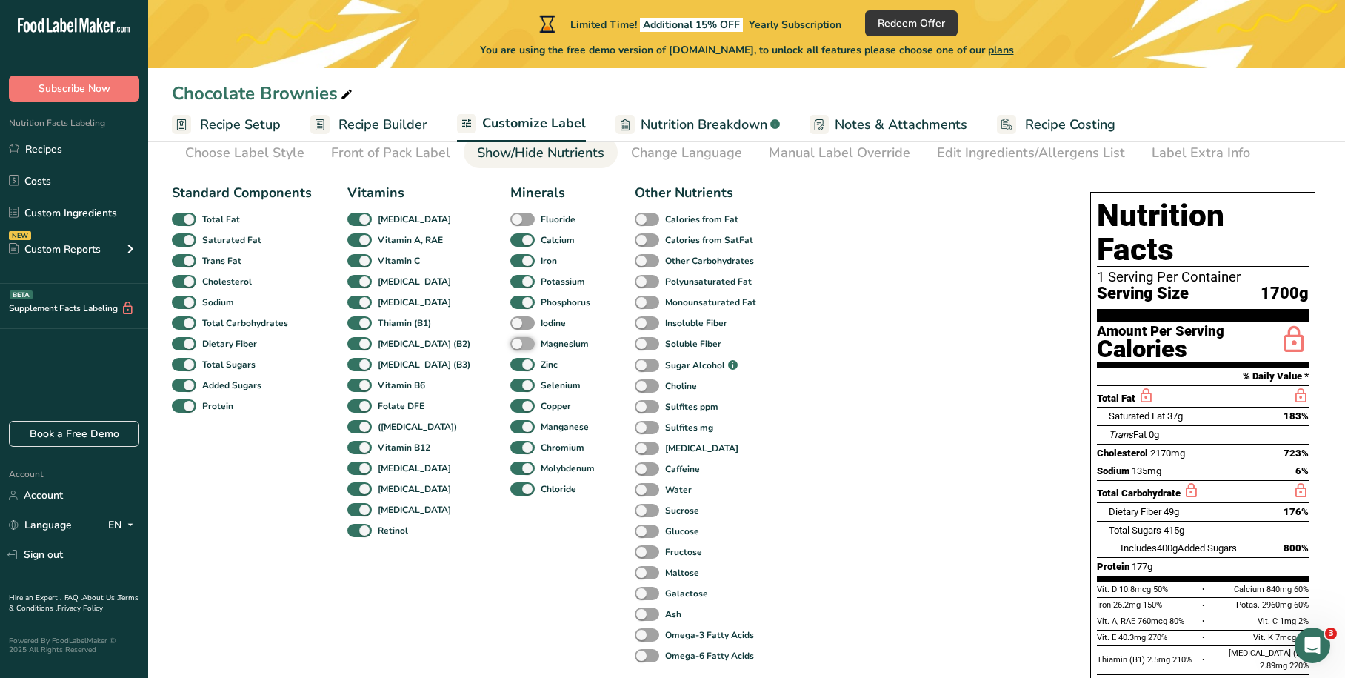
click at [510, 342] on input "Magnesium" at bounding box center [515, 344] width 10 height 10
checkbox input "true"
click at [510, 322] on span at bounding box center [522, 323] width 24 height 14
click at [510, 322] on input "Iodine" at bounding box center [515, 323] width 10 height 10
checkbox input "true"
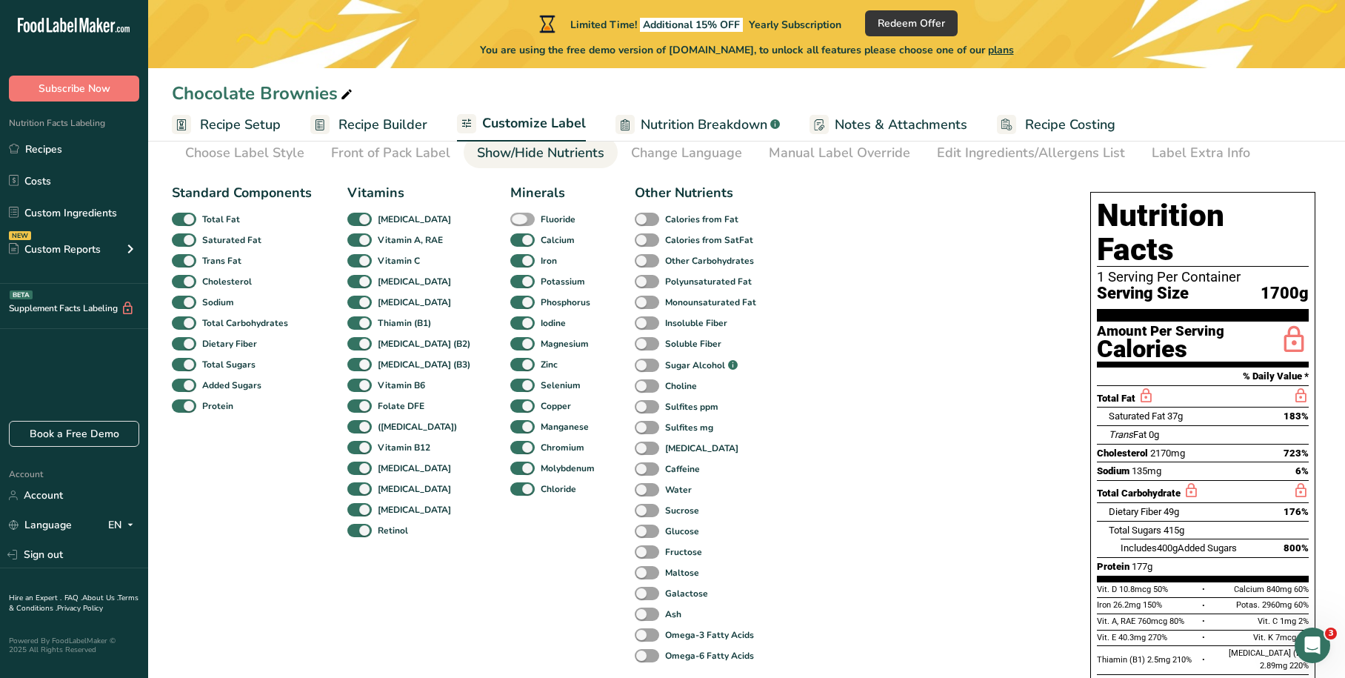
click at [510, 221] on span at bounding box center [522, 220] width 24 height 14
click at [510, 221] on input "Fluoride" at bounding box center [515, 219] width 10 height 10
checkbox input "true"
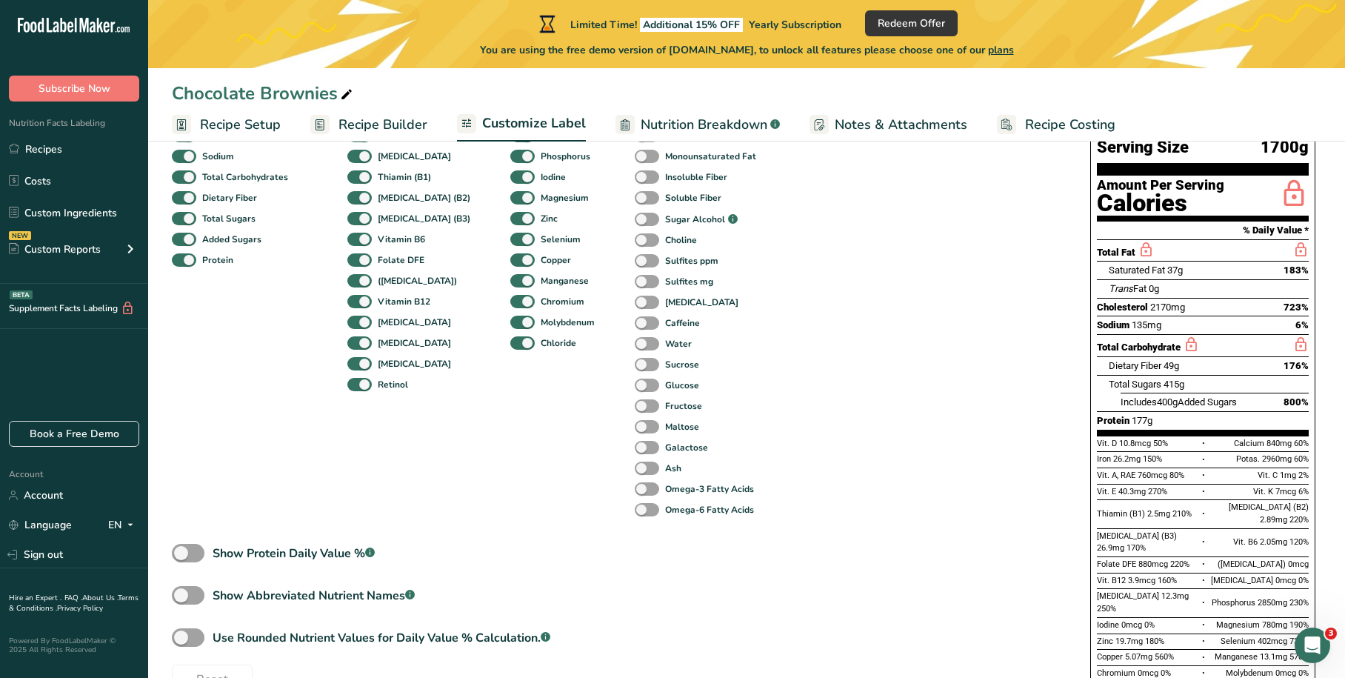
scroll to position [222, 0]
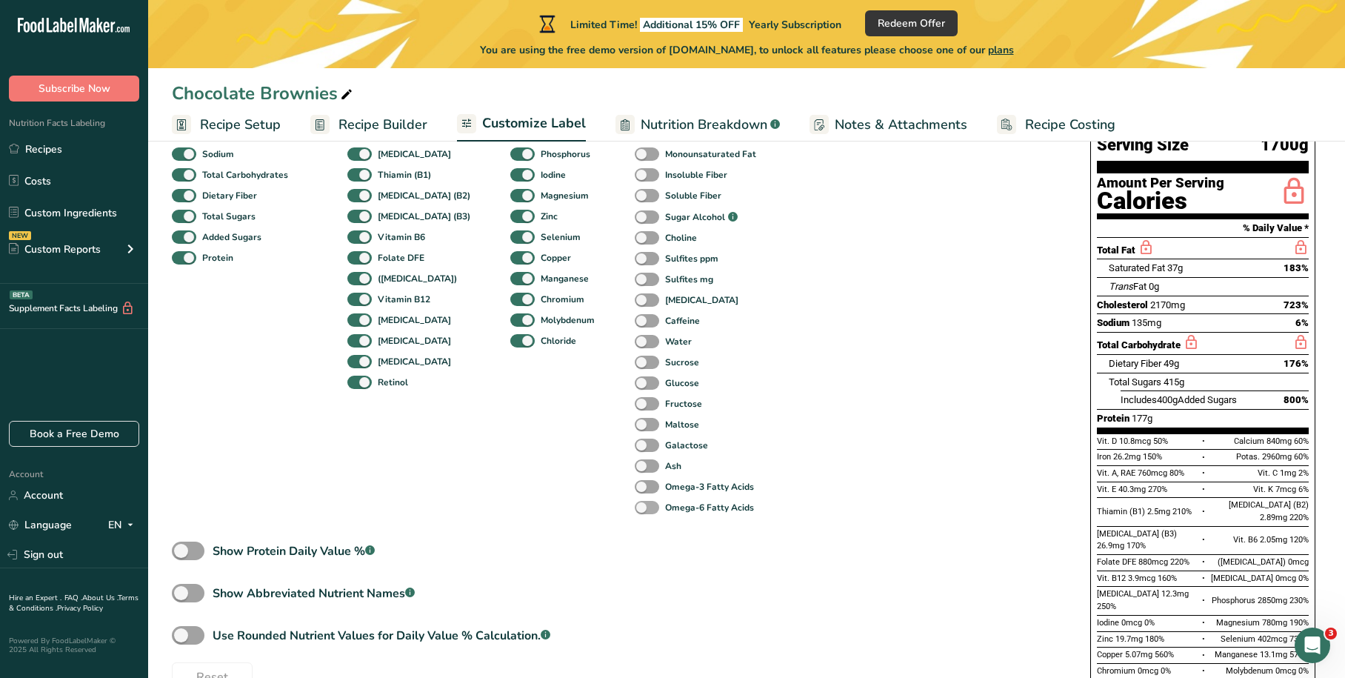
click at [635, 506] on span at bounding box center [647, 508] width 24 height 14
click at [635, 506] on input "Omega-6 Fatty Acids" at bounding box center [640, 507] width 10 height 10
checkbox input "true"
click at [635, 482] on span at bounding box center [647, 487] width 24 height 14
click at [635, 482] on input "Omega-3 Fatty Acids" at bounding box center [640, 487] width 10 height 10
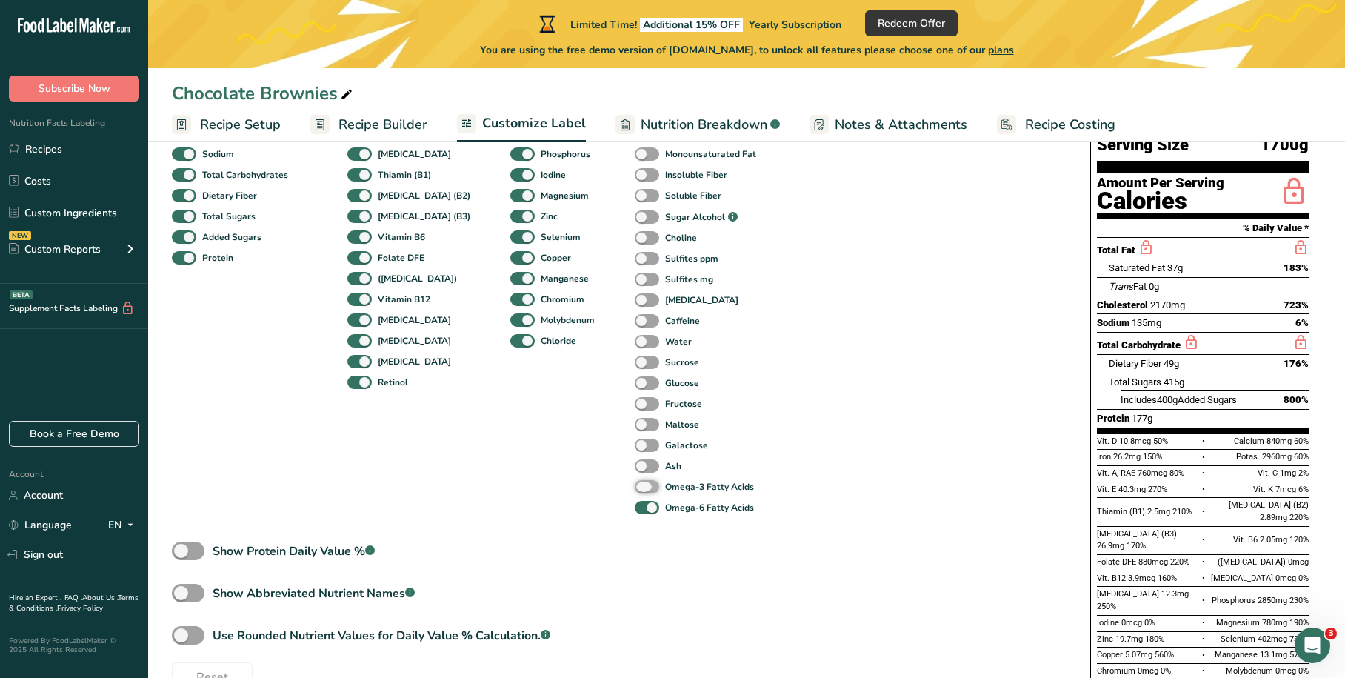
checkbox input "true"
click at [635, 457] on div "Ash" at bounding box center [651, 466] width 32 height 21
click at [635, 444] on span at bounding box center [647, 446] width 24 height 14
click at [635, 444] on input "Galactose" at bounding box center [640, 445] width 10 height 10
checkbox input "true"
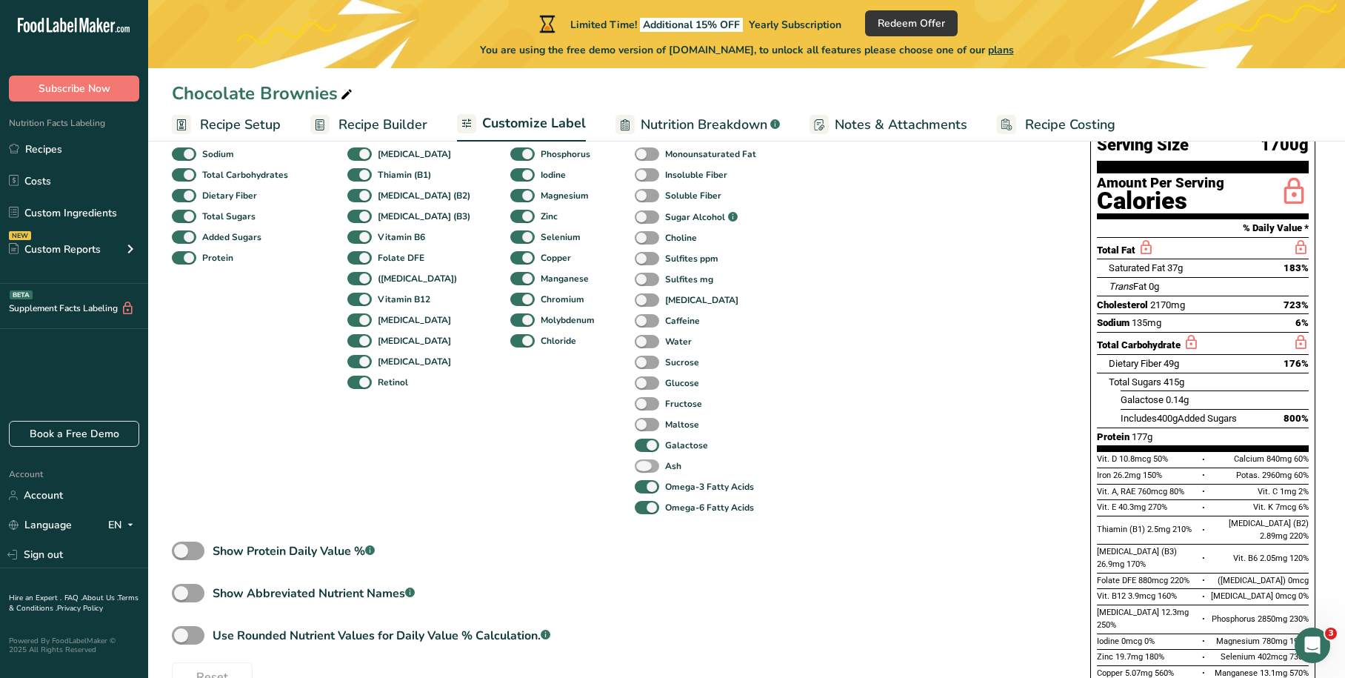
click at [635, 463] on span at bounding box center [647, 466] width 24 height 14
click at [635, 463] on input "Ash" at bounding box center [640, 466] width 10 height 10
checkbox input "true"
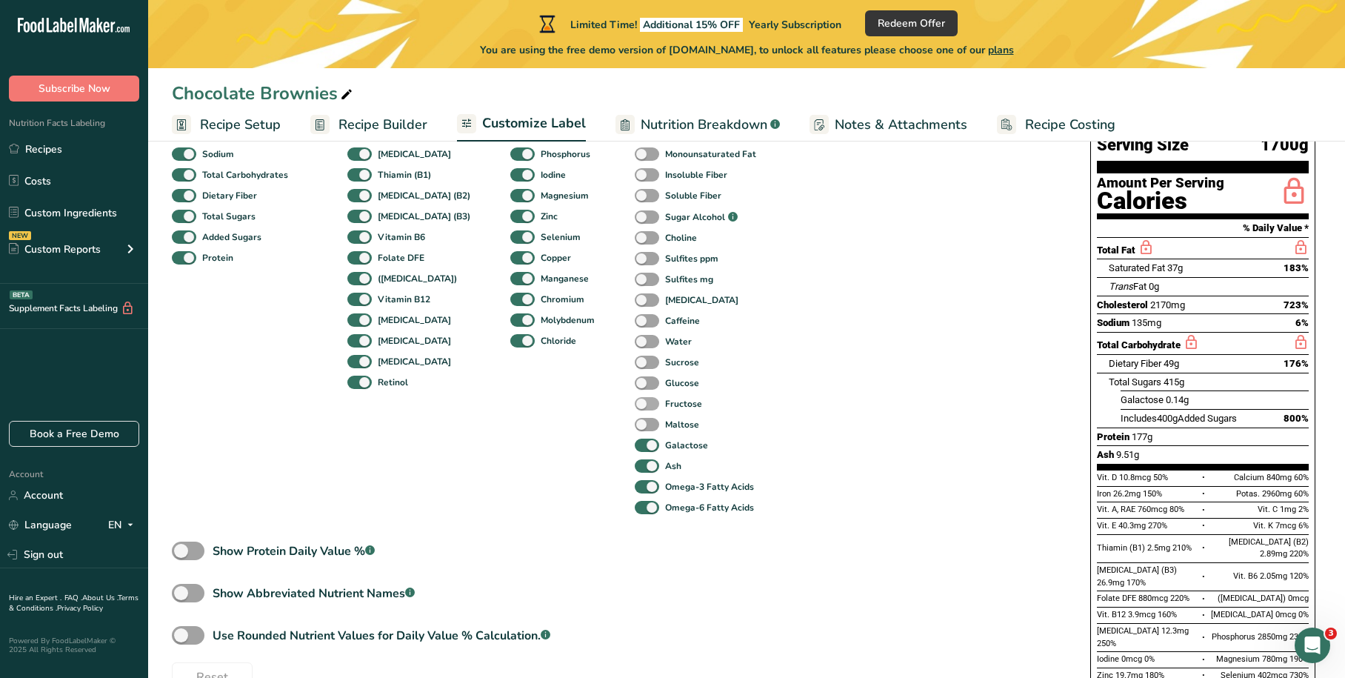
drag, startPoint x: 622, startPoint y: 422, endPoint x: 628, endPoint y: 400, distance: 23.0
click at [635, 422] on span at bounding box center [647, 425] width 24 height 14
click at [635, 422] on input "Maltose" at bounding box center [640, 424] width 10 height 10
checkbox input "true"
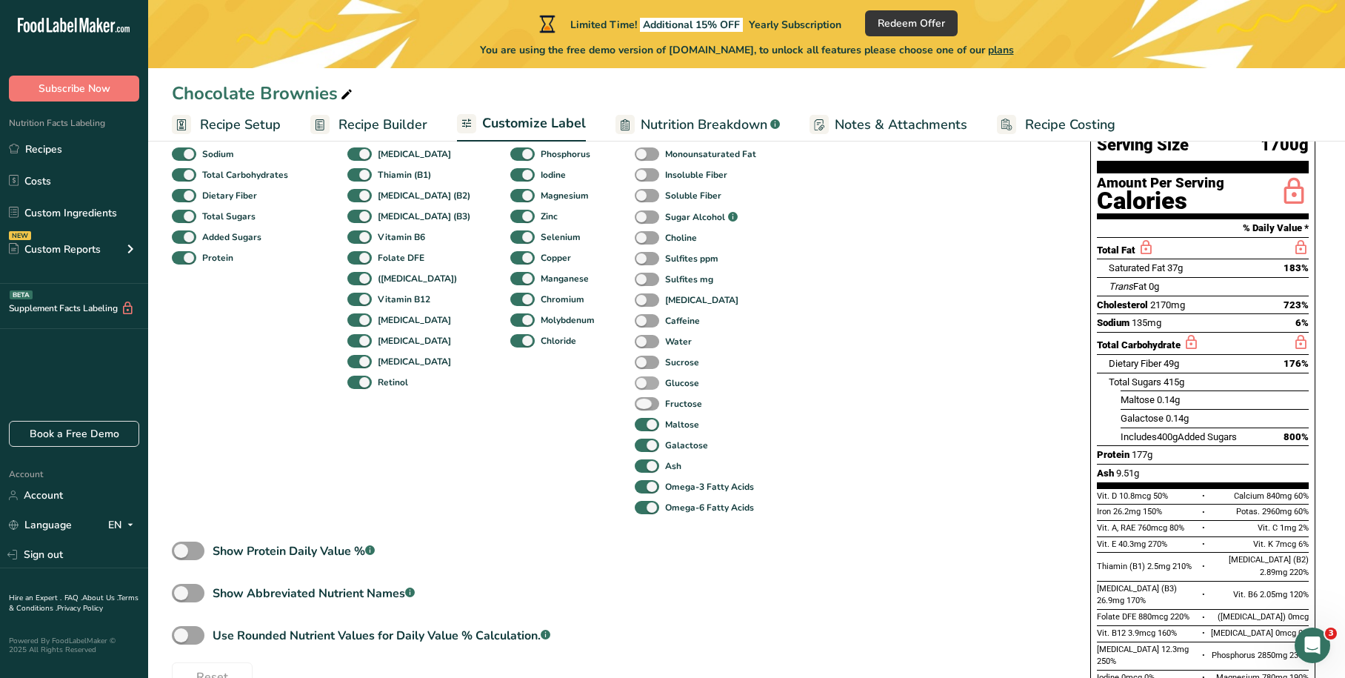
drag, startPoint x: 630, startPoint y: 399, endPoint x: 630, endPoint y: 378, distance: 21.5
click at [635, 400] on span at bounding box center [647, 404] width 24 height 14
click at [635, 400] on input "Fructose" at bounding box center [640, 404] width 10 height 10
checkbox input "true"
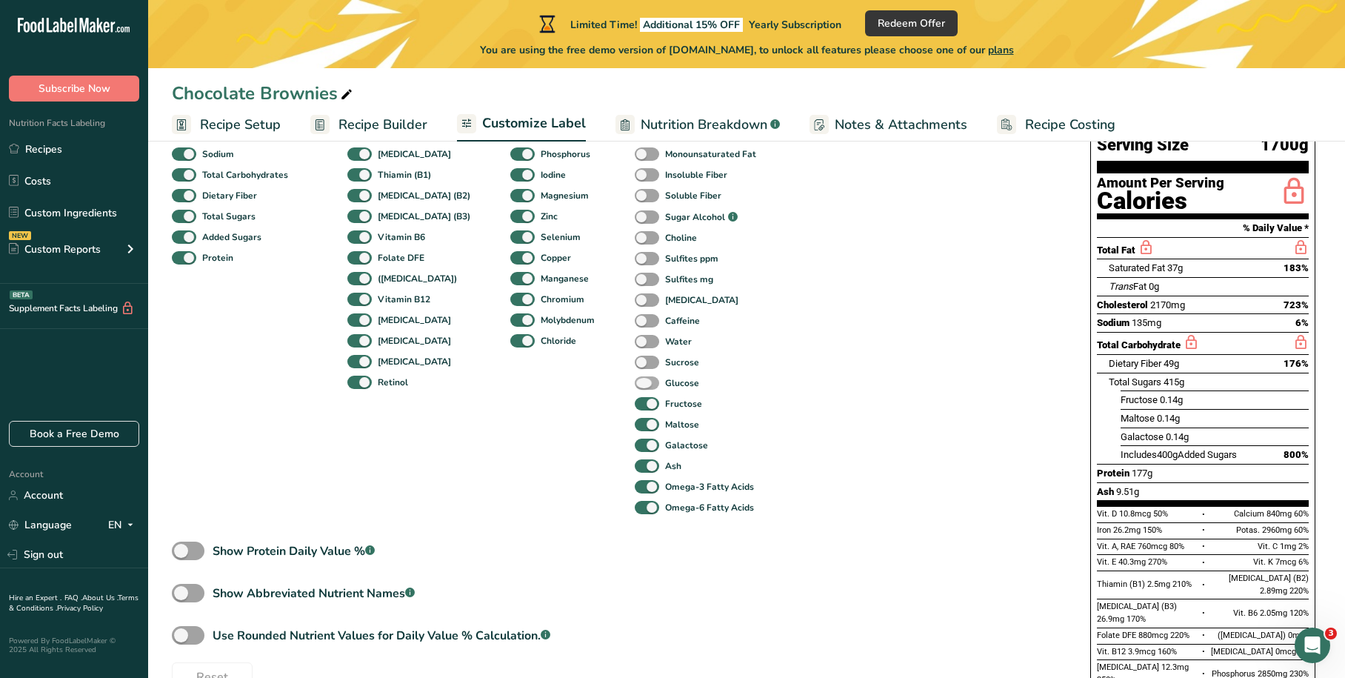
click at [635, 377] on span at bounding box center [647, 383] width 24 height 14
click at [635, 378] on input "Glucose" at bounding box center [640, 383] width 10 height 10
checkbox input "true"
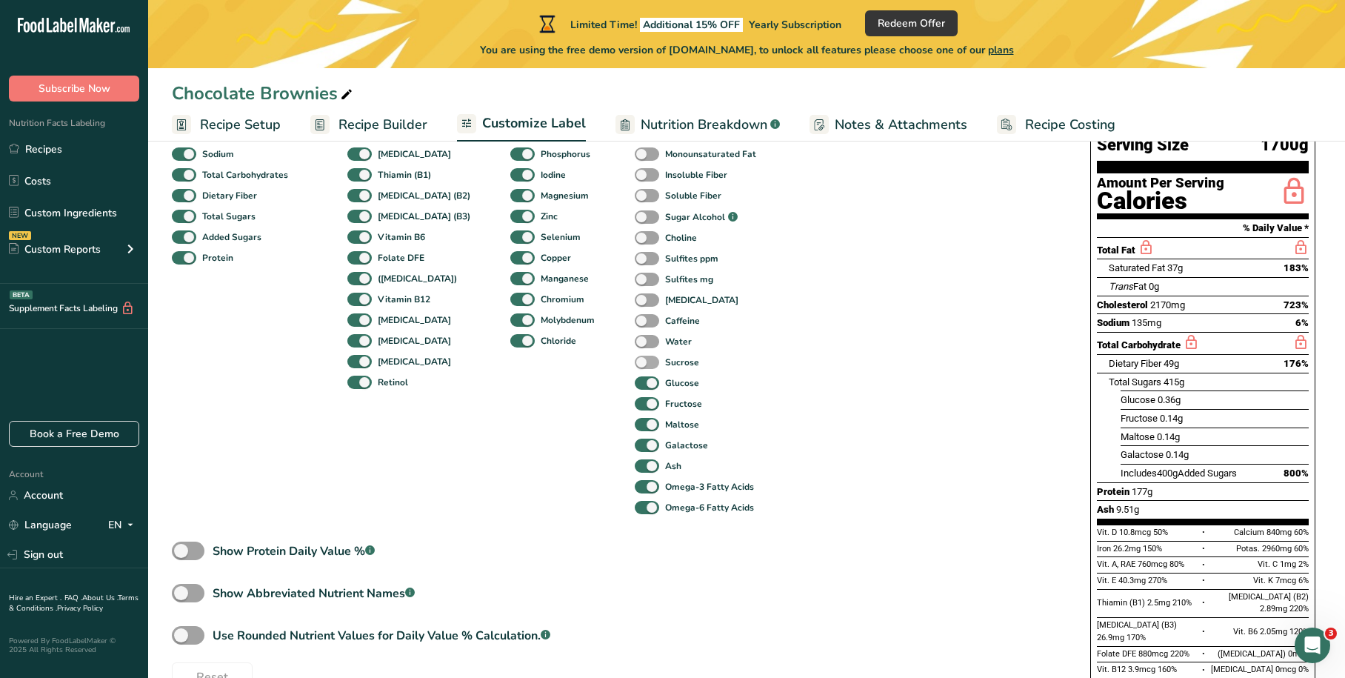
click at [635, 359] on span at bounding box center [647, 363] width 24 height 14
click at [635, 359] on input "Sucrose" at bounding box center [640, 362] width 10 height 10
checkbox input "true"
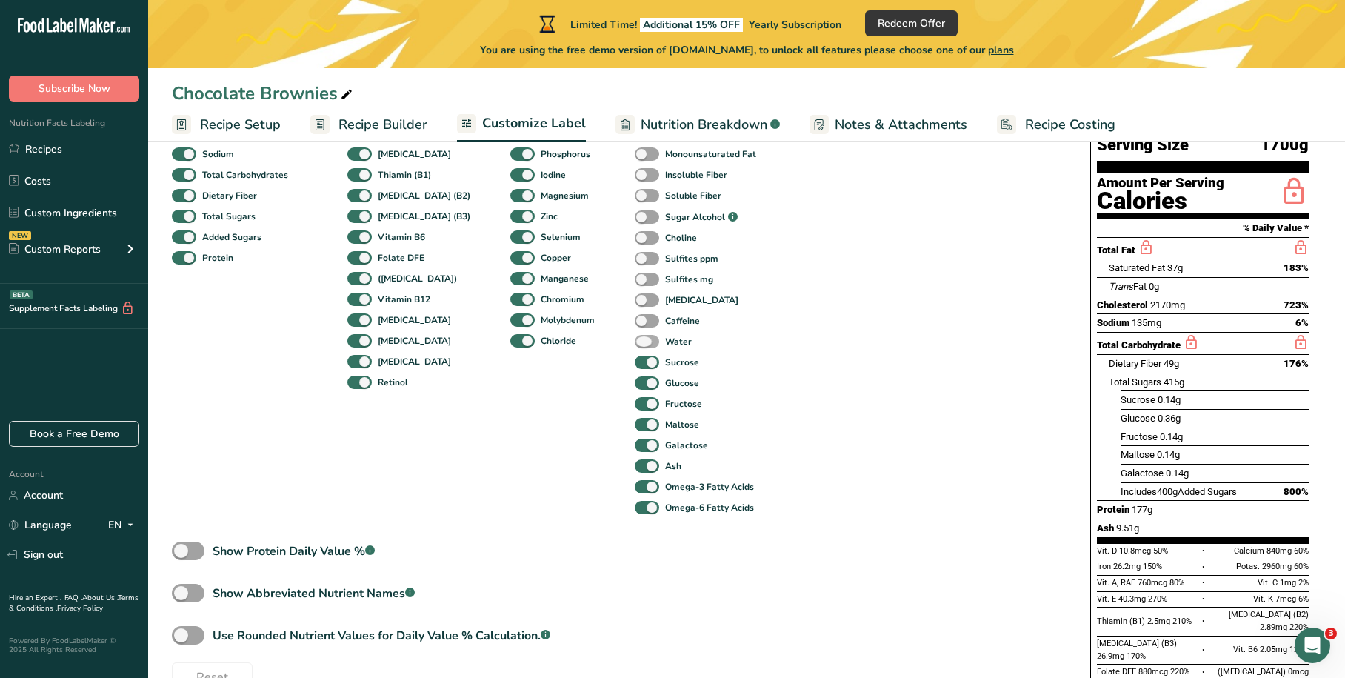
click at [635, 340] on span at bounding box center [647, 342] width 24 height 14
click at [635, 340] on input "Water" at bounding box center [640, 341] width 10 height 10
checkbox input "true"
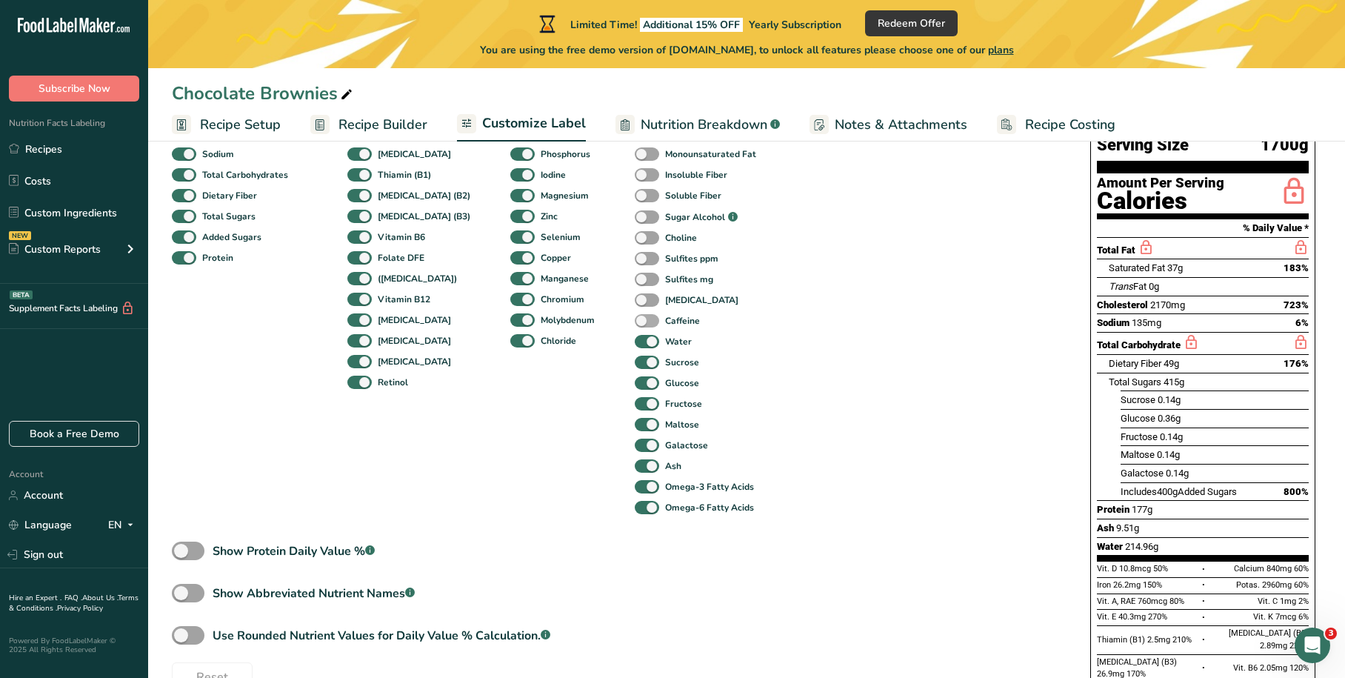
click at [635, 319] on span at bounding box center [647, 321] width 24 height 14
click at [635, 319] on input "Caffeine" at bounding box center [640, 321] width 10 height 10
checkbox input "true"
click at [635, 295] on span at bounding box center [647, 300] width 24 height 14
click at [635, 295] on input "[MEDICAL_DATA]" at bounding box center [640, 300] width 10 height 10
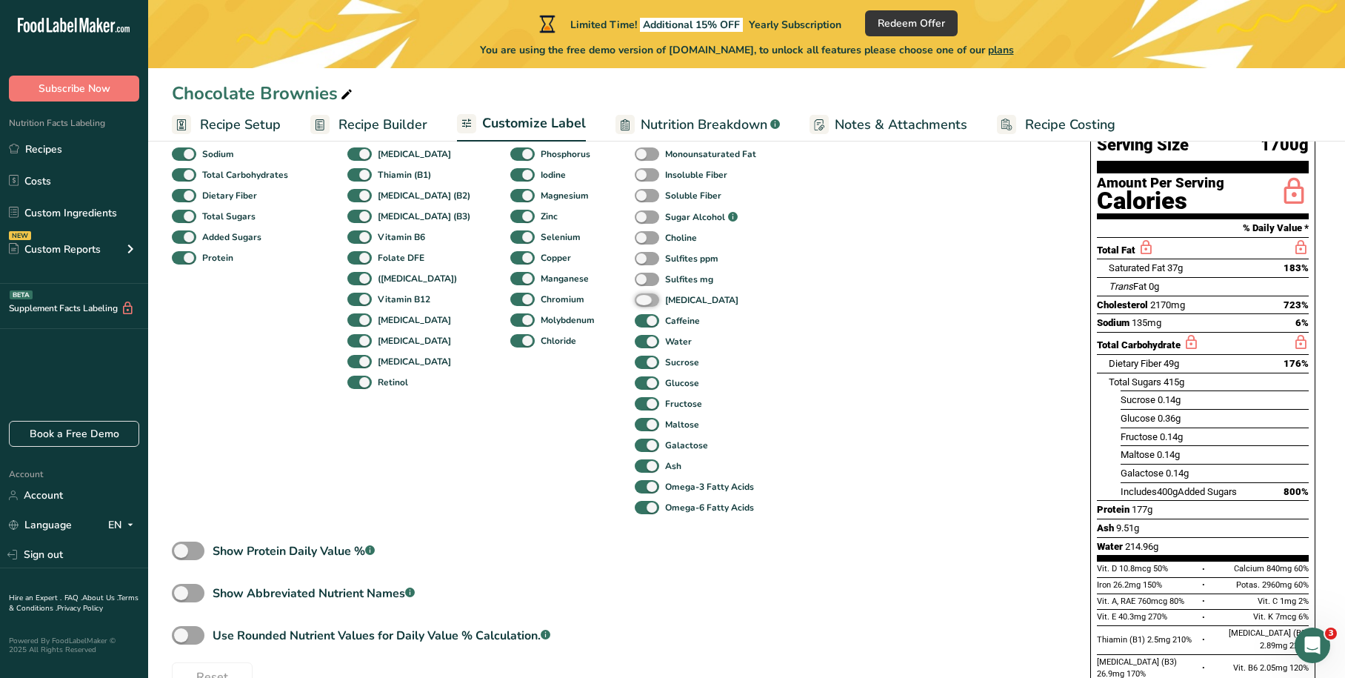
checkbox input "true"
click at [635, 277] on span at bounding box center [647, 280] width 24 height 14
click at [635, 277] on input "Sulfites mg" at bounding box center [640, 279] width 10 height 10
checkbox input "true"
click at [635, 256] on span at bounding box center [647, 259] width 24 height 14
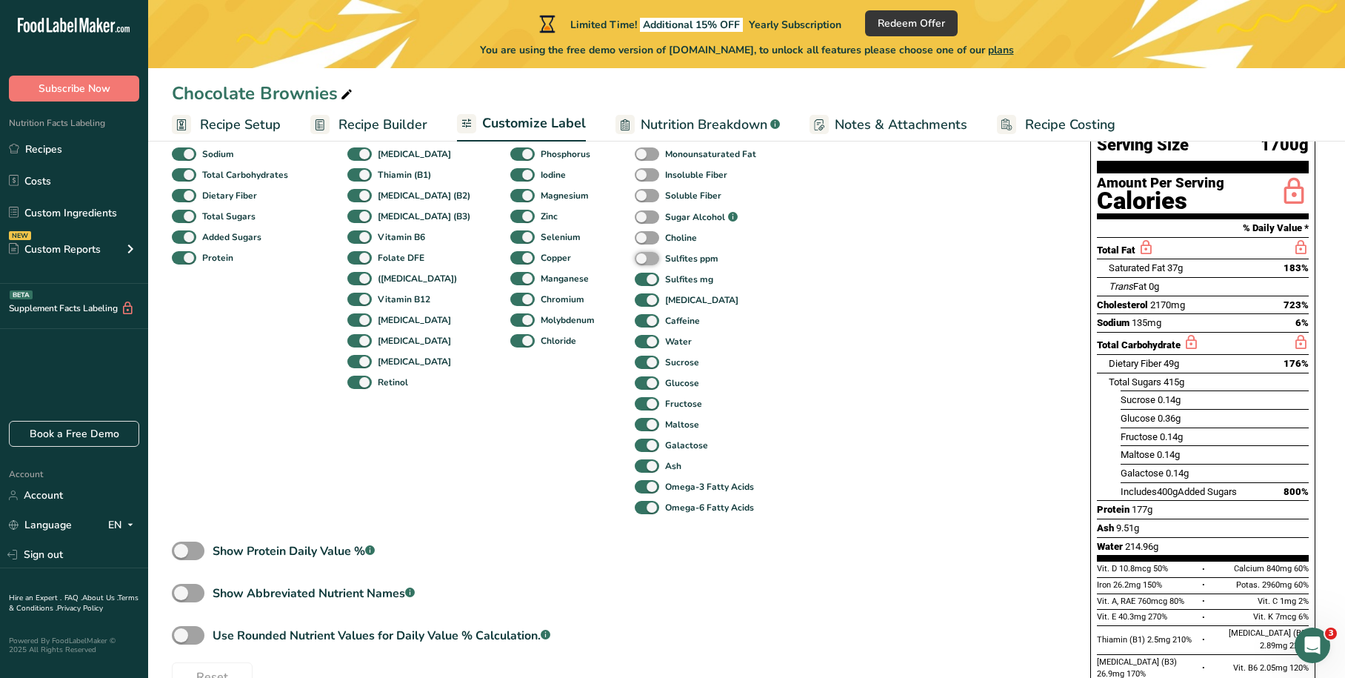
click at [635, 256] on input "Sulfites ppm" at bounding box center [640, 258] width 10 height 10
checkbox input "true"
click at [635, 235] on span at bounding box center [647, 238] width 24 height 14
click at [635, 235] on input "Choline" at bounding box center [640, 238] width 10 height 10
checkbox input "true"
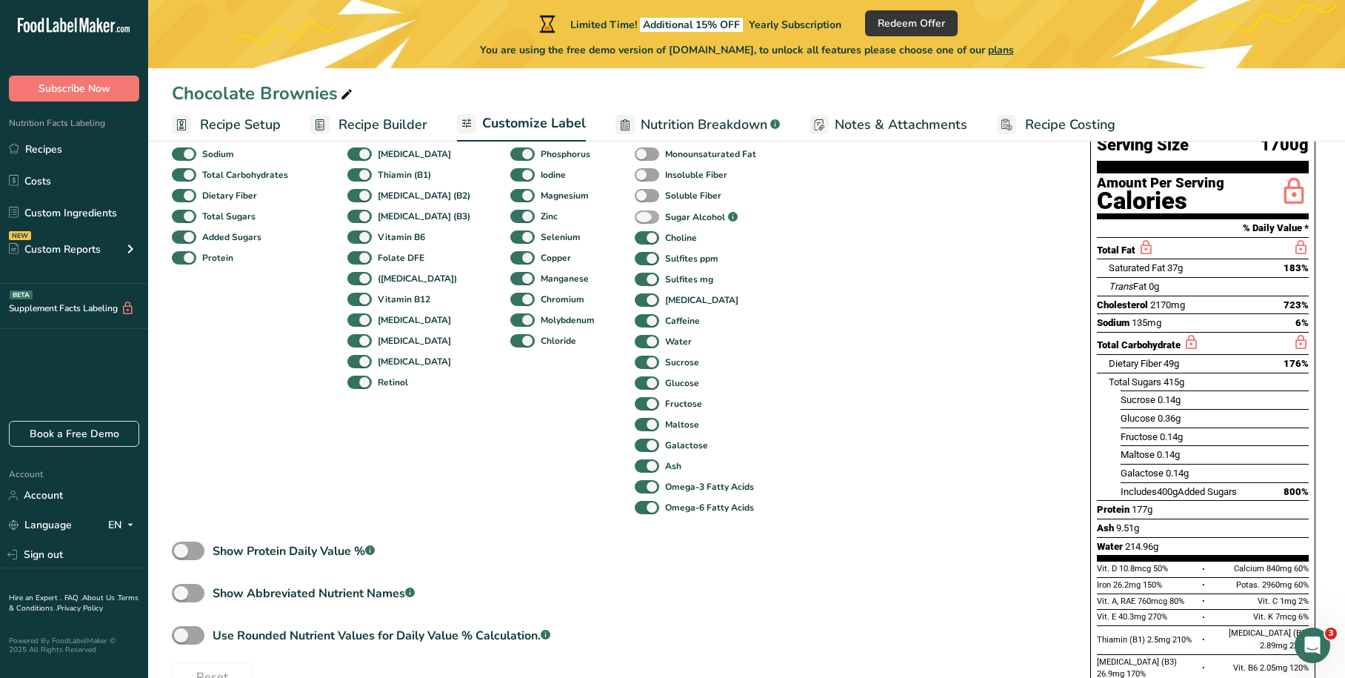
click at [635, 215] on span at bounding box center [647, 217] width 24 height 14
click at [635, 215] on input "Sugar Alcohol .a-a{fill:#347362;}.b-a{fill:#fff;}" at bounding box center [640, 218] width 10 height 10
checkbox input "true"
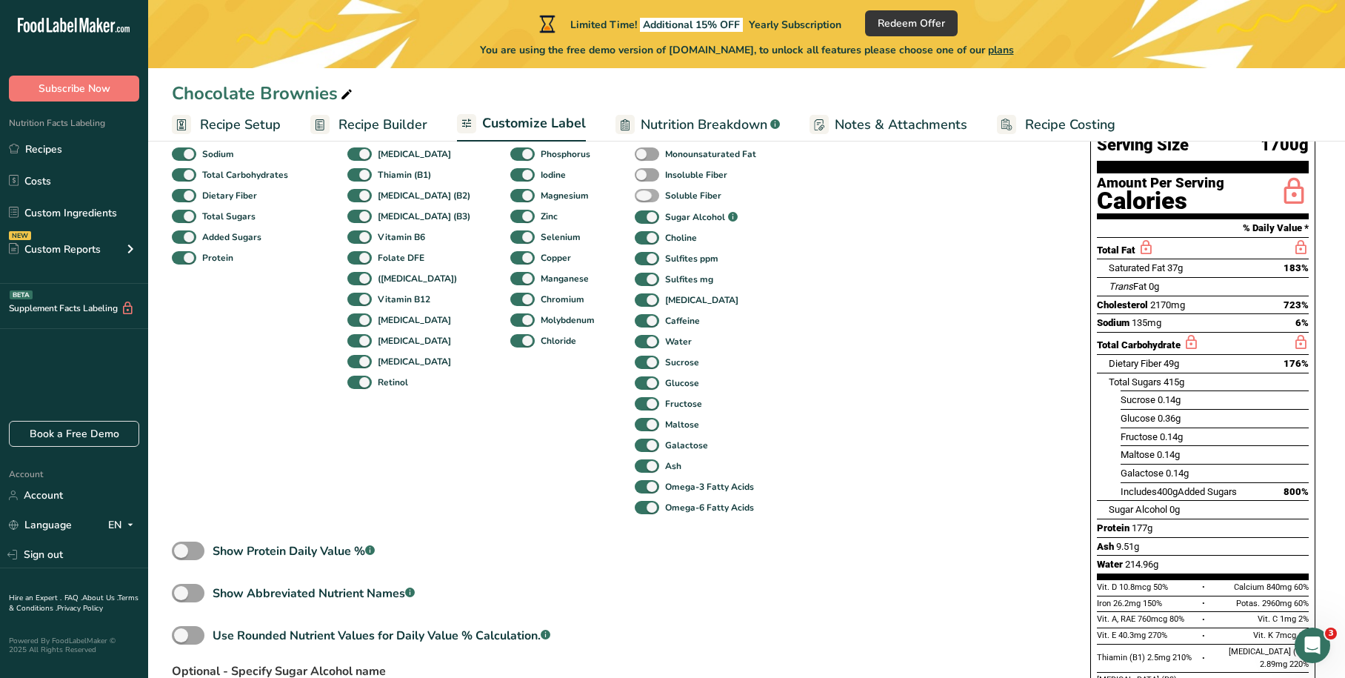
click at [635, 199] on span at bounding box center [647, 196] width 24 height 14
click at [635, 199] on input "Soluble Fiber" at bounding box center [640, 195] width 10 height 10
checkbox input "true"
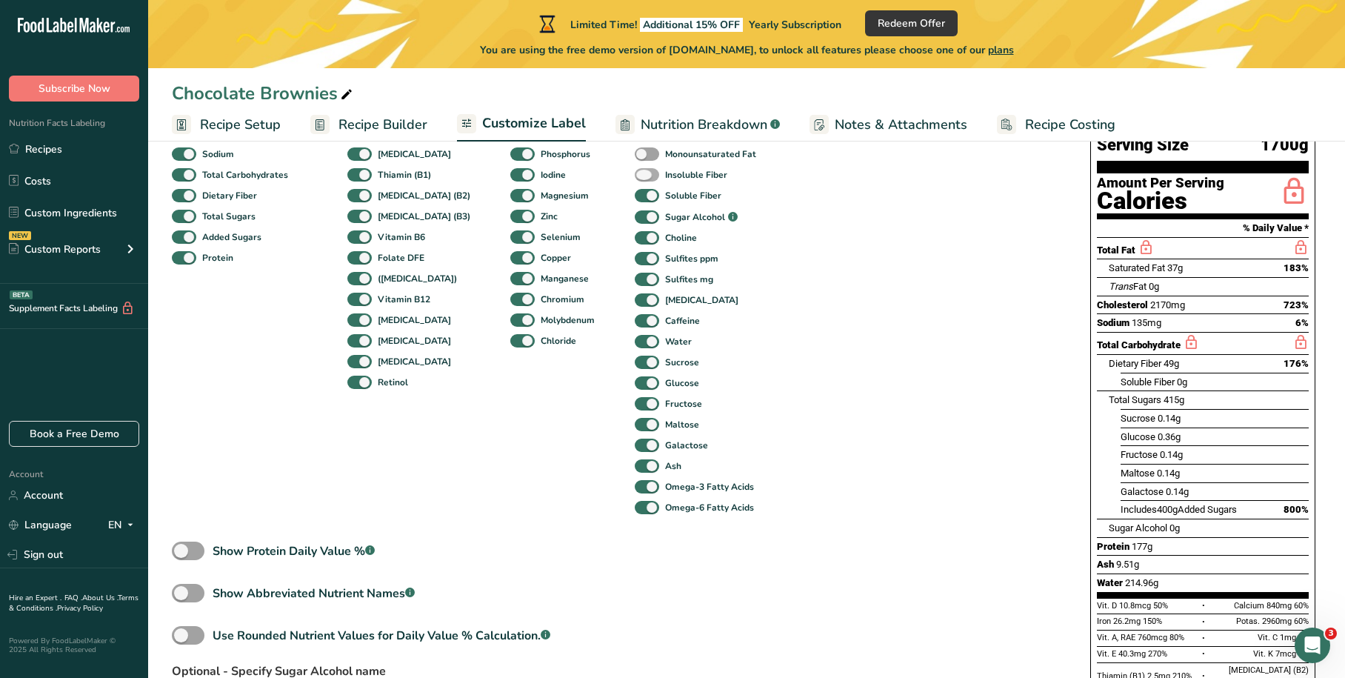
click at [635, 173] on span at bounding box center [647, 175] width 24 height 14
click at [635, 173] on input "Insoluble Fiber" at bounding box center [640, 175] width 10 height 10
checkbox input "true"
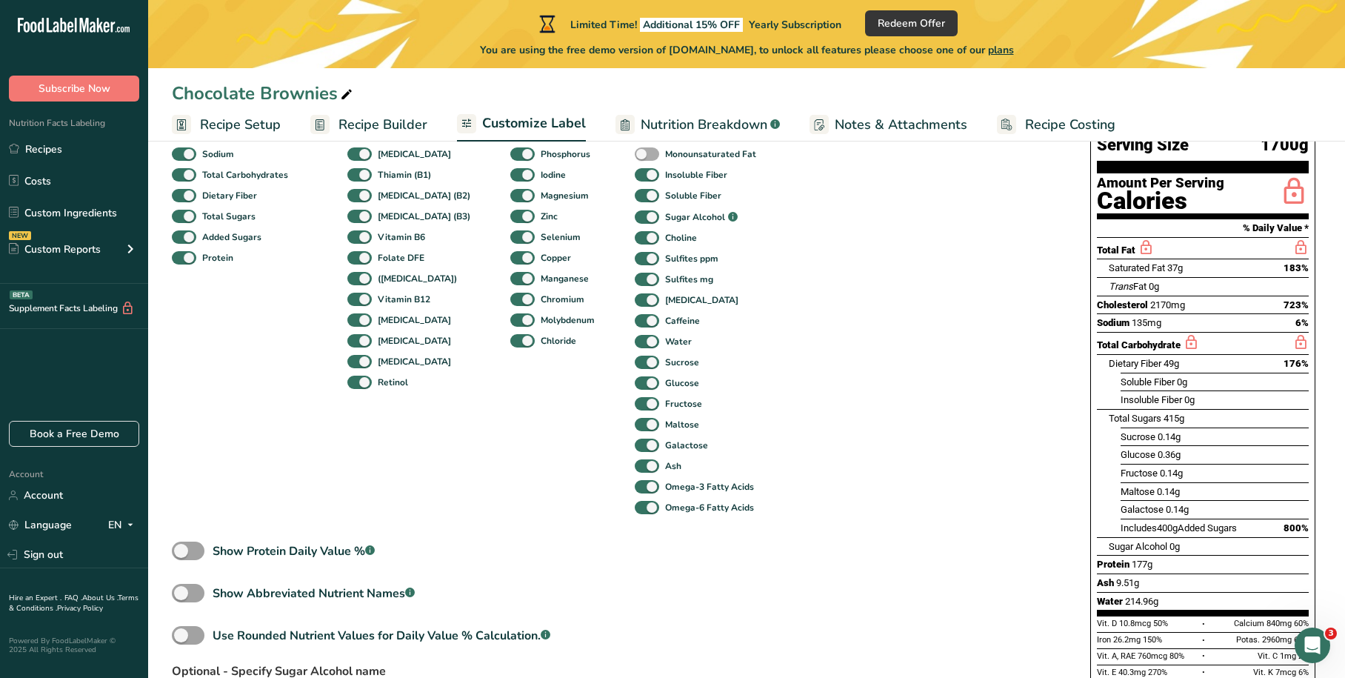
click at [635, 149] on span at bounding box center [647, 154] width 24 height 14
click at [635, 149] on input "Monounsaturated Fat" at bounding box center [640, 154] width 10 height 10
checkbox input "true"
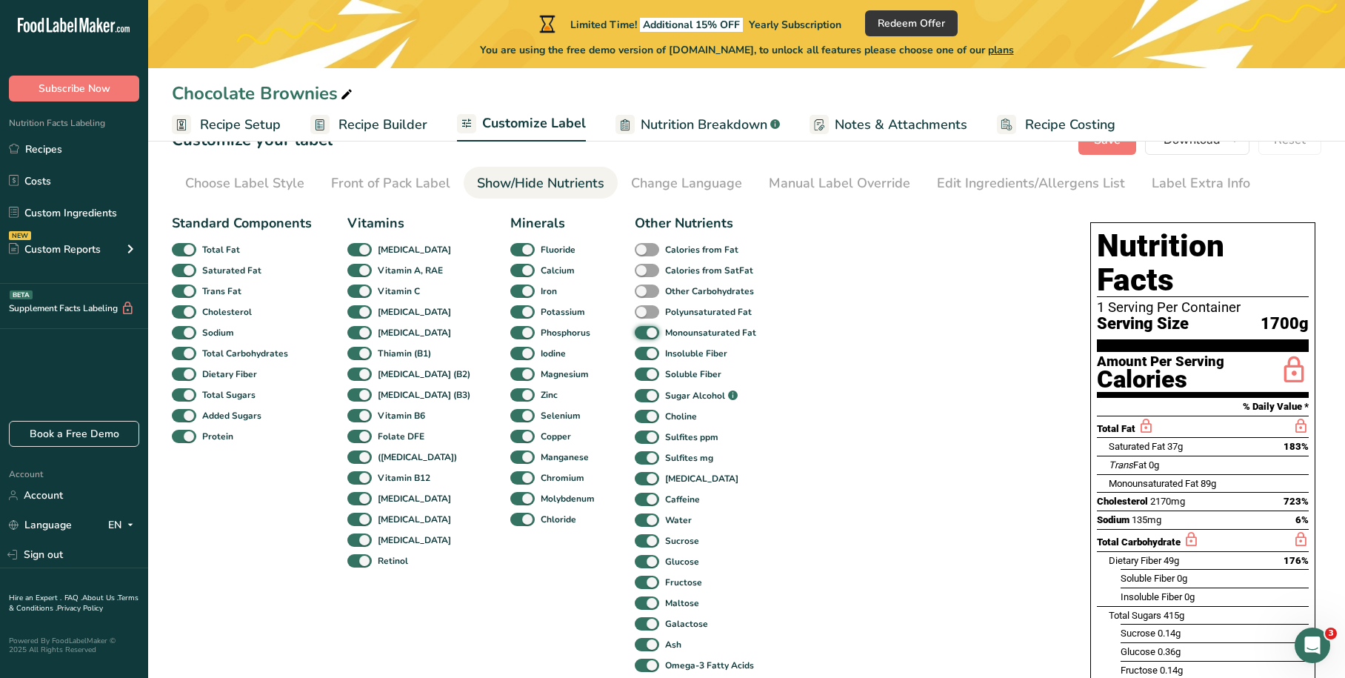
scroll to position [0, 0]
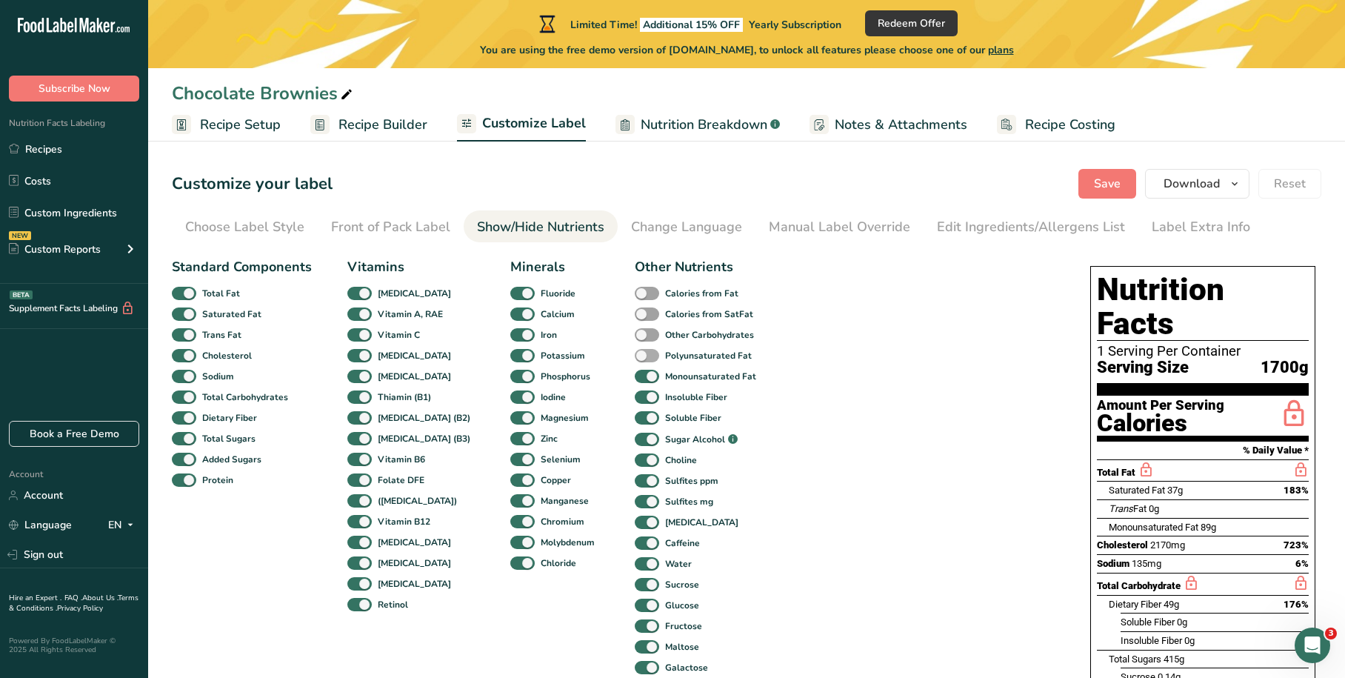
click at [635, 356] on span at bounding box center [647, 356] width 24 height 14
click at [635, 356] on input "Polyunsaturated Fat" at bounding box center [640, 355] width 10 height 10
checkbox input "true"
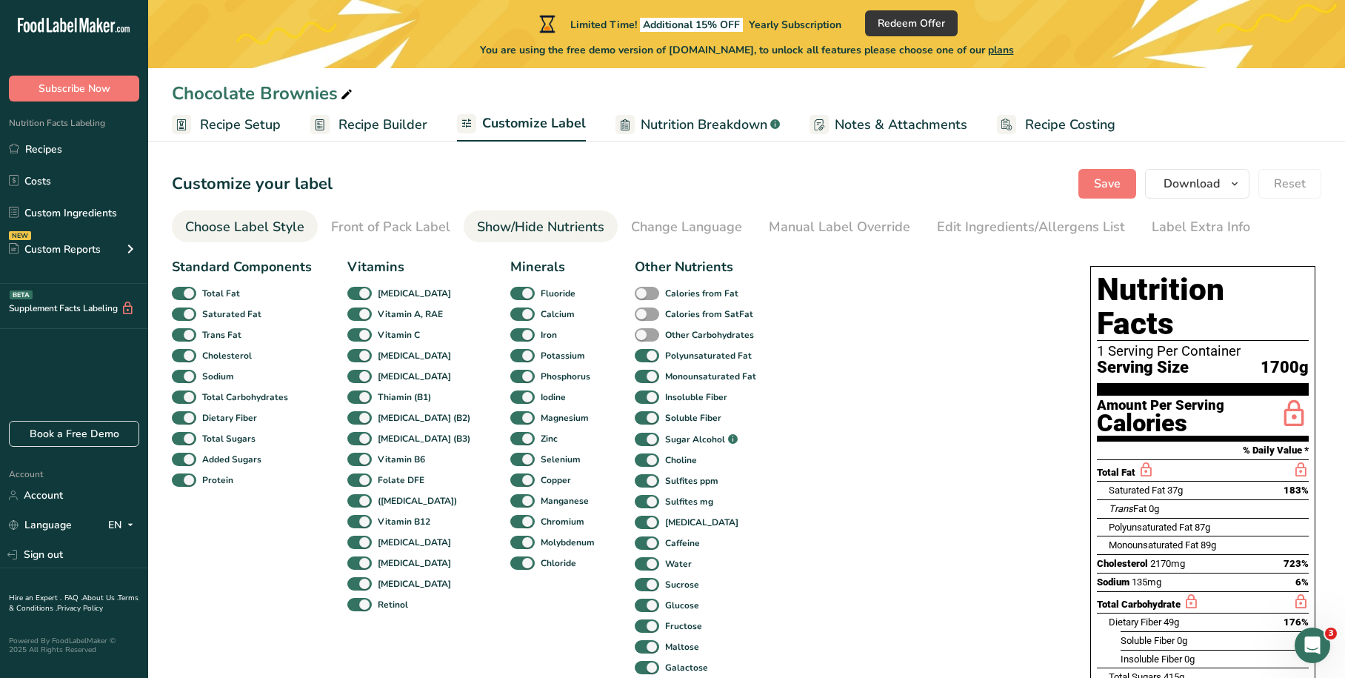
click at [282, 236] on div "Choose Label Style" at bounding box center [244, 227] width 119 height 20
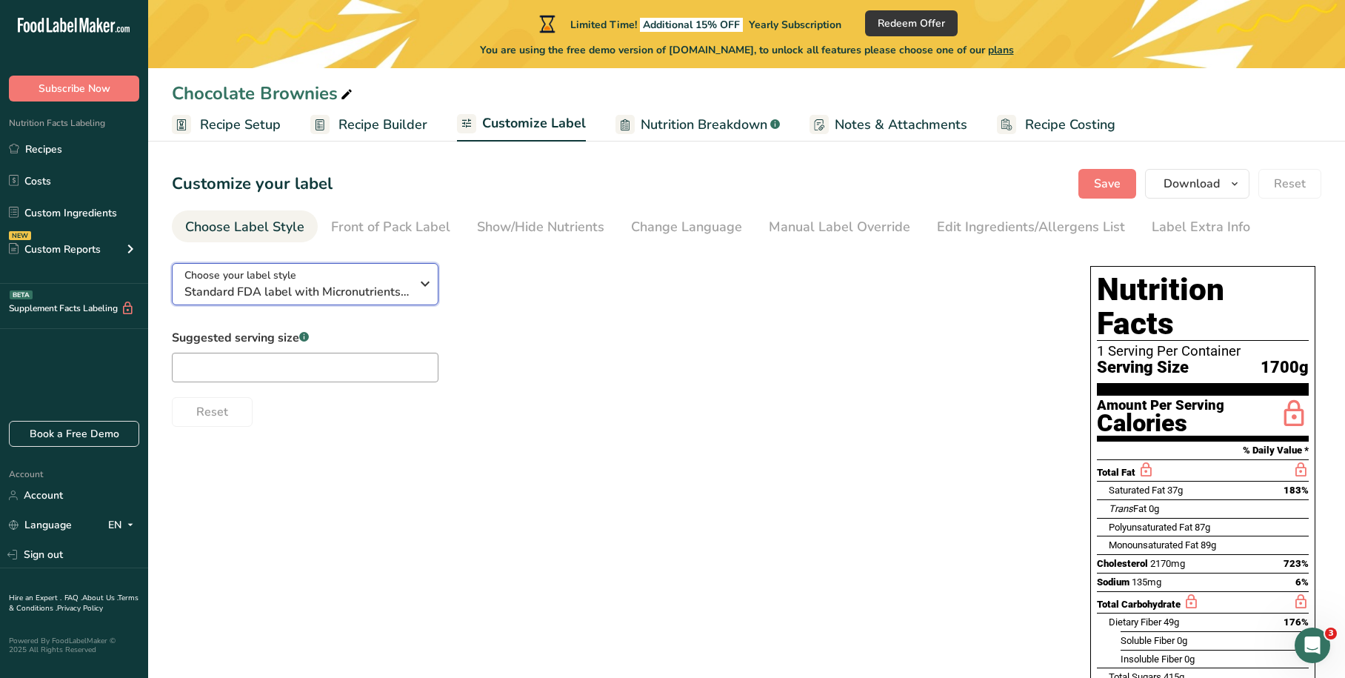
click at [420, 282] on icon "button" at bounding box center [425, 283] width 18 height 27
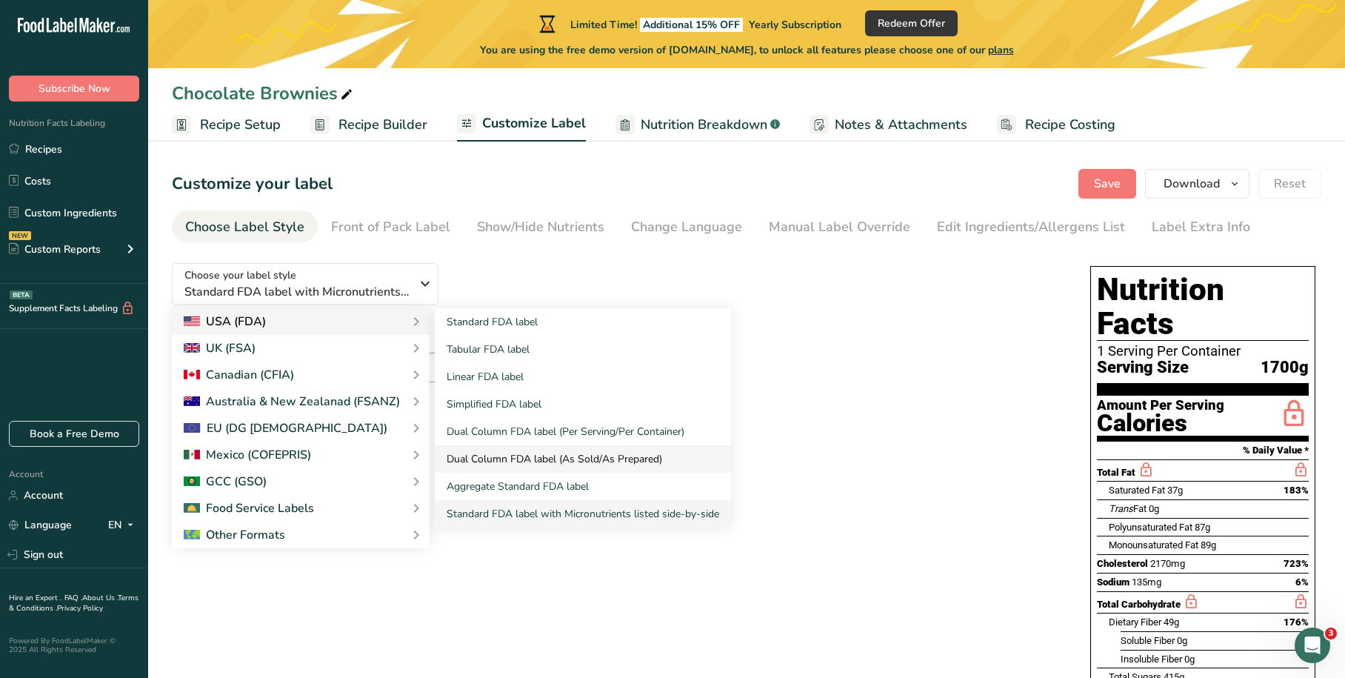
click at [573, 453] on link "Dual Column FDA label (As Sold/As Prepared)" at bounding box center [583, 458] width 296 height 27
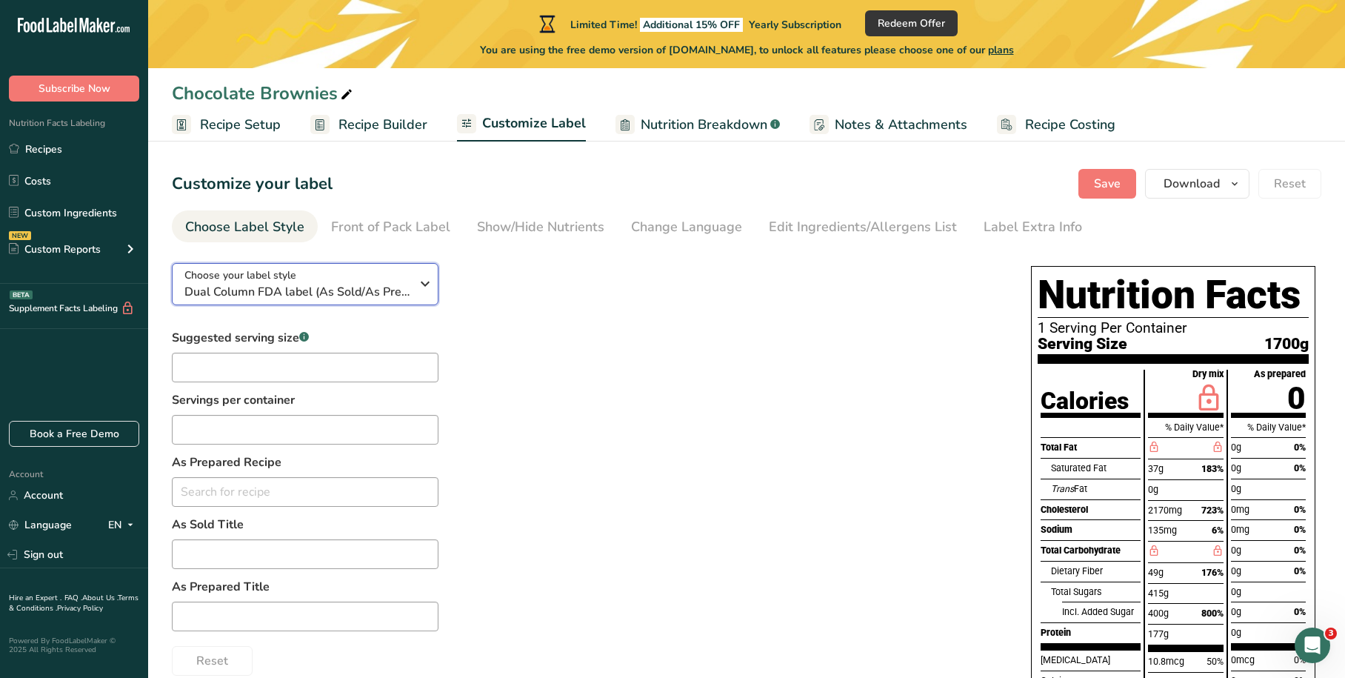
click at [411, 290] on div "Choose your label style Dual Column FDA label (As Sold/As Prepared)" at bounding box center [302, 283] width 237 height 33
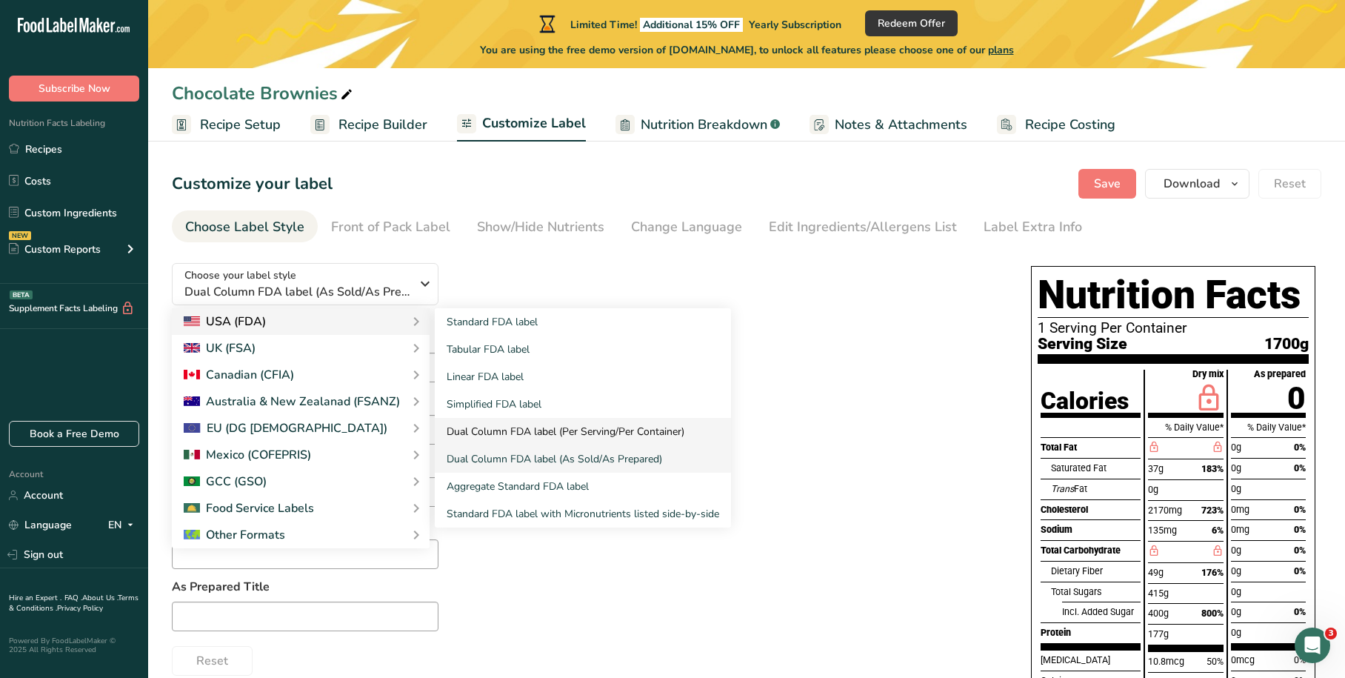
click at [588, 430] on link "Dual Column FDA label (Per Serving/Per Container)" at bounding box center [583, 431] width 296 height 27
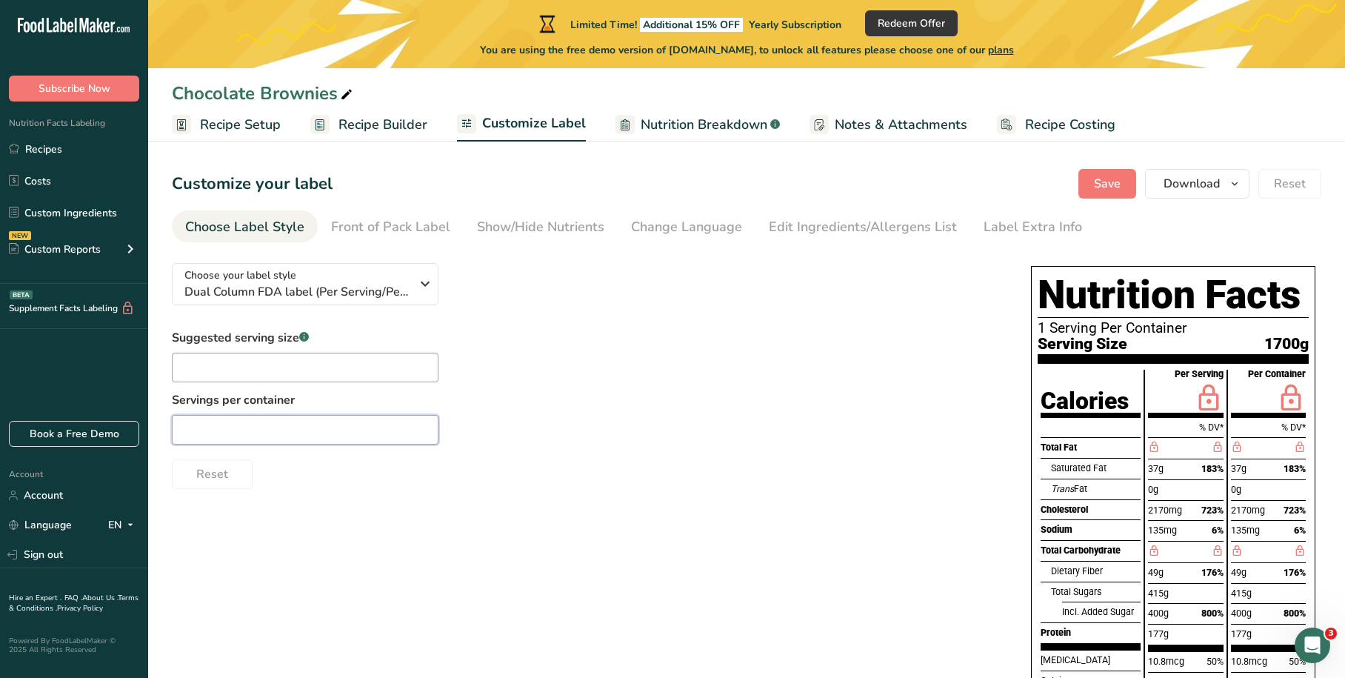
click at [342, 427] on input "text" at bounding box center [305, 430] width 267 height 30
click at [417, 290] on icon "button" at bounding box center [425, 283] width 18 height 27
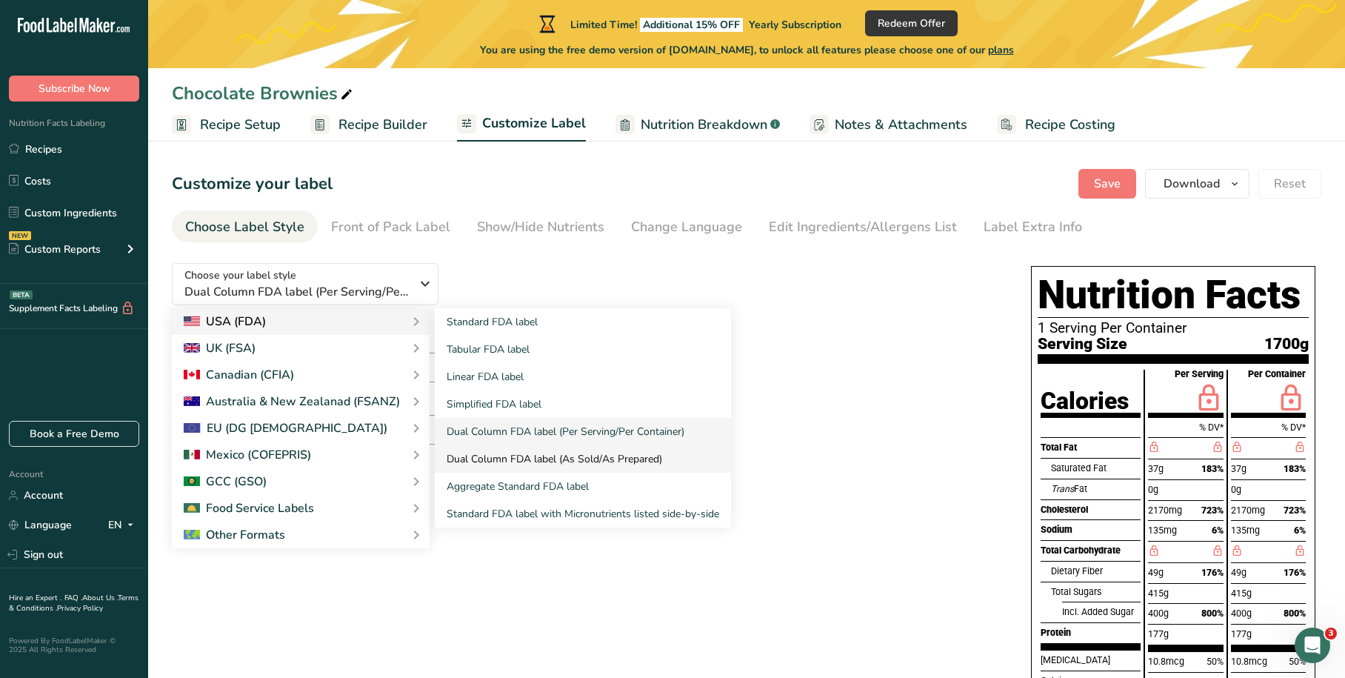
click at [507, 453] on link "Dual Column FDA label (As Sold/As Prepared)" at bounding box center [583, 458] width 296 height 27
